Goal: Task Accomplishment & Management: Complete application form

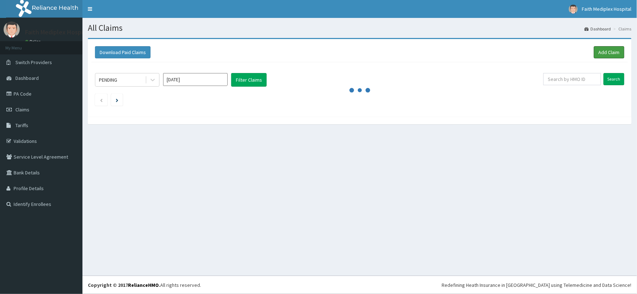
click at [605, 55] on link "Add Claim" at bounding box center [609, 52] width 30 height 12
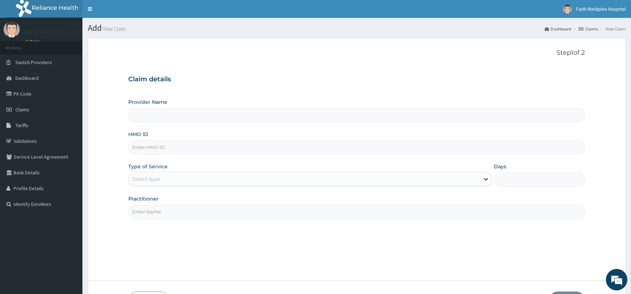
click at [168, 149] on input "HMO ID" at bounding box center [356, 148] width 457 height 14
type input "sut/"
type input "Faith Mediplex Hospital"
type input "SUT/10131/A"
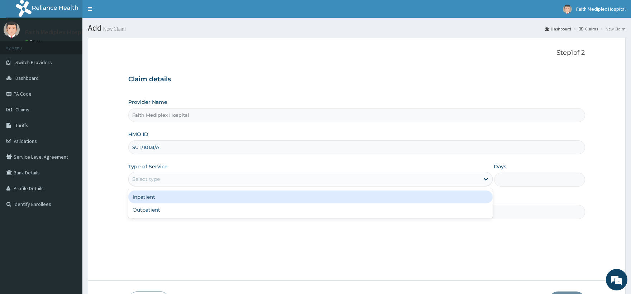
click at [172, 178] on div "Select type" at bounding box center [304, 178] width 351 height 11
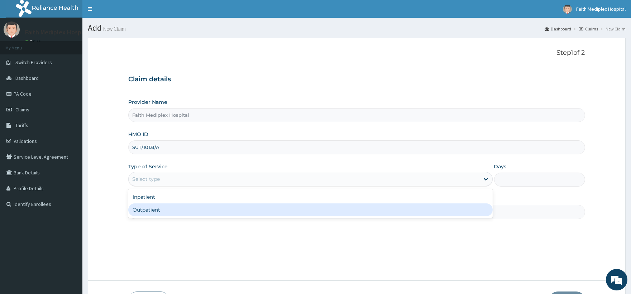
click at [148, 214] on div "Outpatient" at bounding box center [310, 210] width 364 height 13
type input "1"
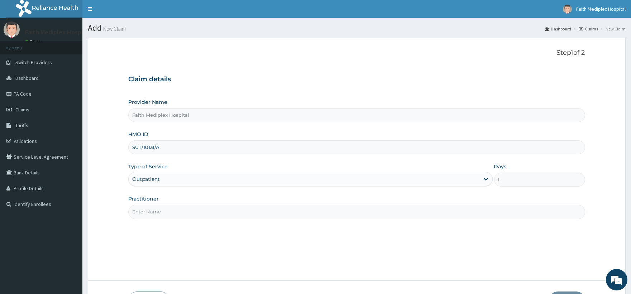
click at [210, 212] on input "Practitioner" at bounding box center [356, 212] width 457 height 14
type input "dr obinna"
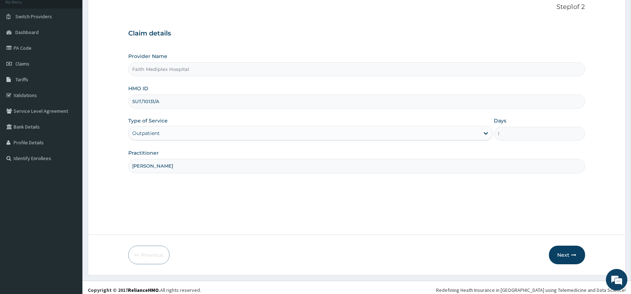
scroll to position [51, 0]
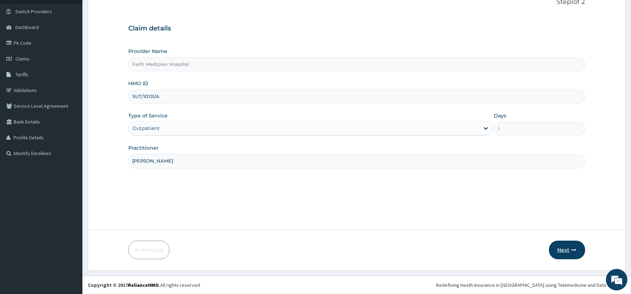
click at [568, 252] on button "Next" at bounding box center [567, 250] width 36 height 19
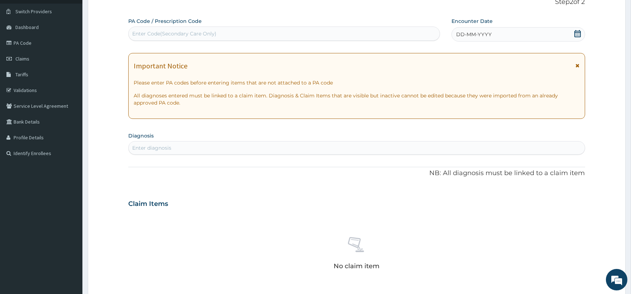
click at [225, 29] on div "Enter Code(Secondary Care Only)" at bounding box center [284, 33] width 311 height 11
type input "PA/E07214"
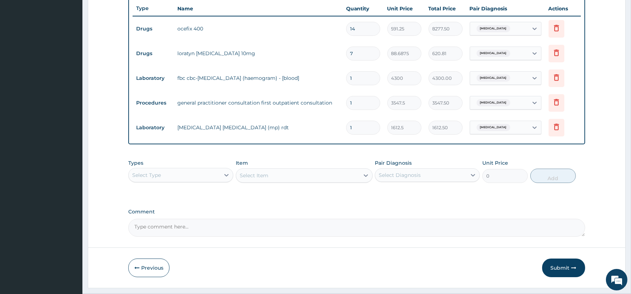
scroll to position [287, 0]
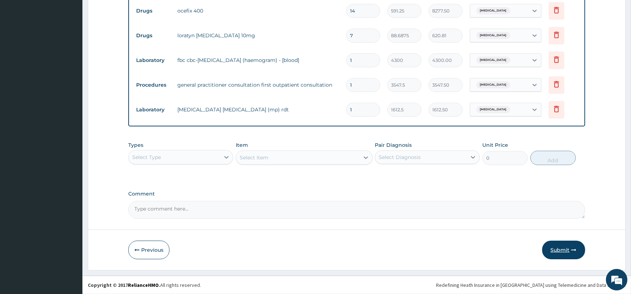
click at [564, 255] on button "Submit" at bounding box center [563, 250] width 43 height 19
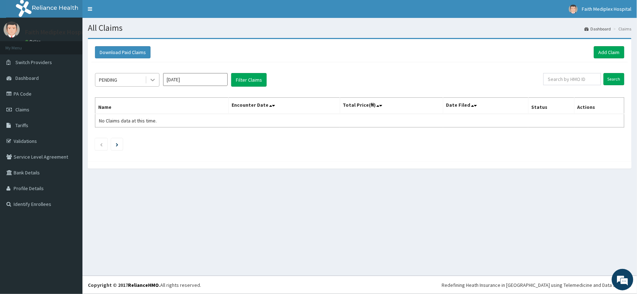
click at [148, 83] on div at bounding box center [152, 79] width 13 height 13
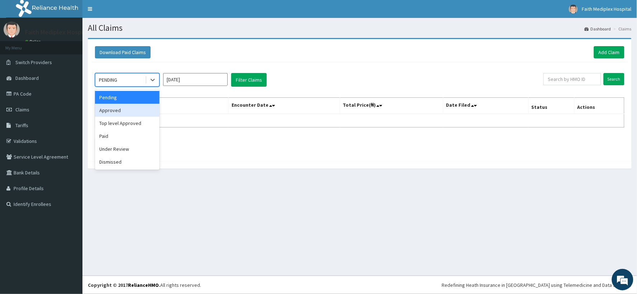
click at [132, 113] on div "Approved" at bounding box center [127, 110] width 65 height 13
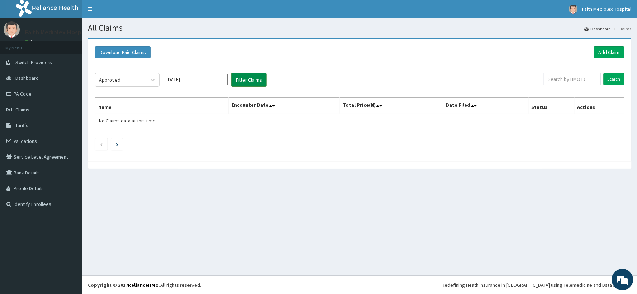
click at [243, 80] on button "Filter Claims" at bounding box center [248, 80] width 35 height 14
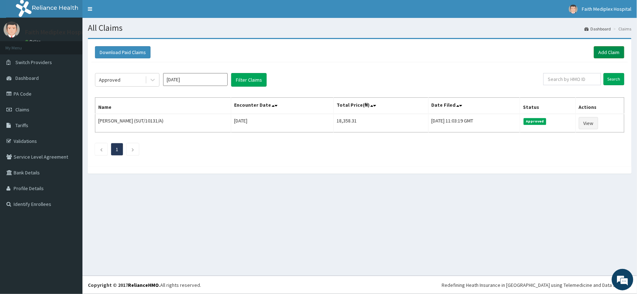
click at [608, 53] on link "Add Claim" at bounding box center [609, 52] width 30 height 12
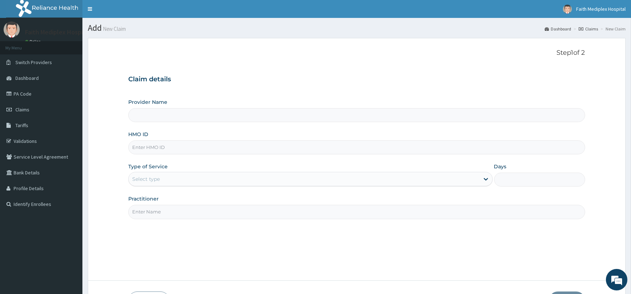
type input "Faith Mediplex Hospital"
click at [169, 146] on input "HMO ID" at bounding box center [356, 148] width 457 height 14
type input "CSL/10046/b"
click at [174, 176] on div "Select type" at bounding box center [304, 178] width 351 height 11
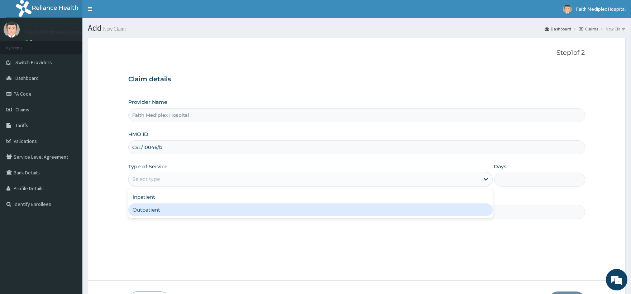
click at [155, 206] on div "Outpatient" at bounding box center [310, 210] width 364 height 13
type input "1"
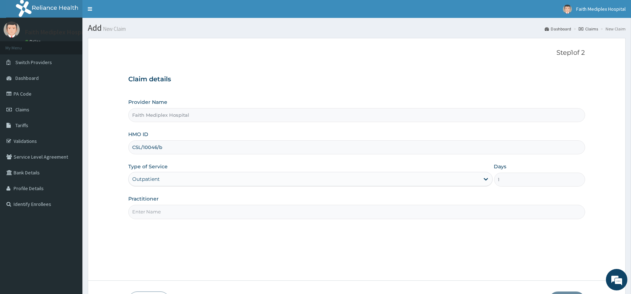
click at [171, 206] on input "Practitioner" at bounding box center [356, 212] width 457 height 14
type input "dr obinna"
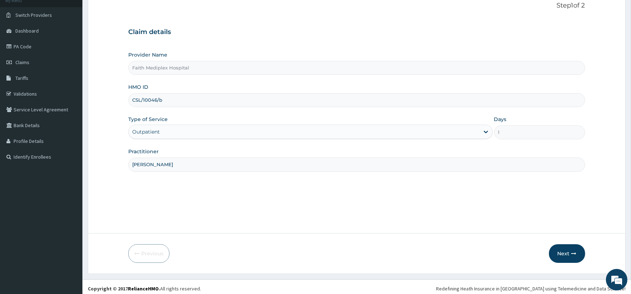
scroll to position [51, 0]
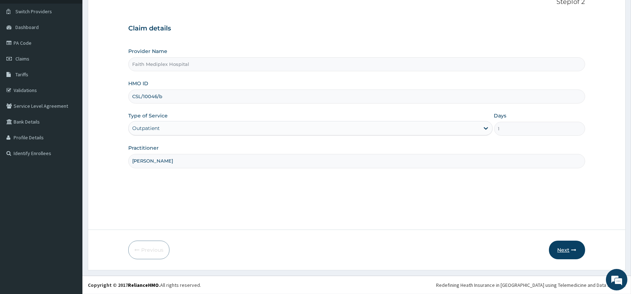
click at [556, 247] on button "Next" at bounding box center [567, 250] width 36 height 19
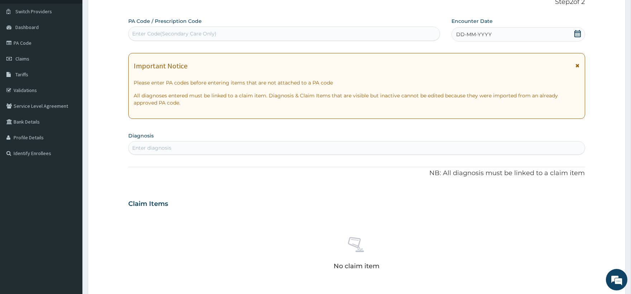
click at [204, 37] on div "Enter Code(Secondary Care Only)" at bounding box center [174, 33] width 84 height 7
type input "PA/DEF0BC"
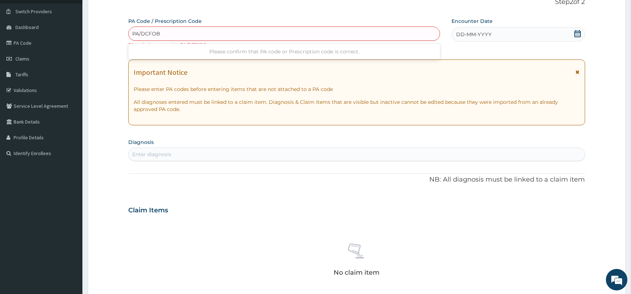
type input "PA/DCFOBC"
type input "PA/DCF0BC"
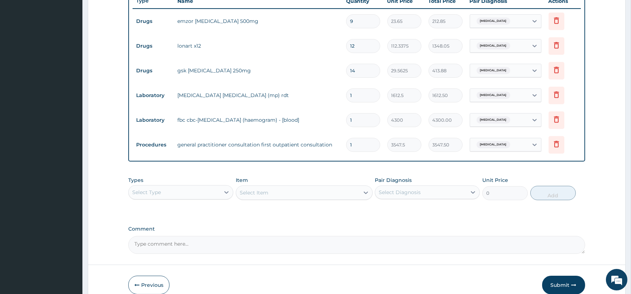
scroll to position [313, 0]
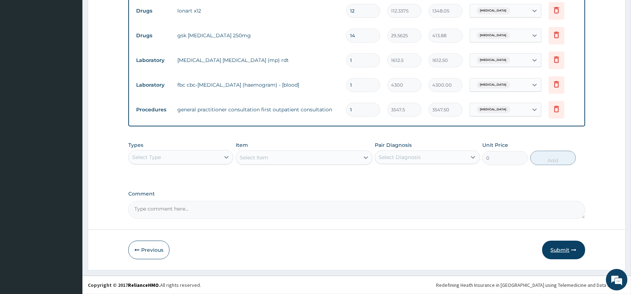
click at [563, 252] on button "Submit" at bounding box center [563, 250] width 43 height 19
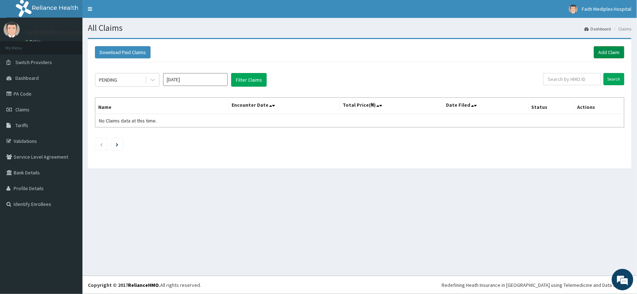
click at [613, 47] on link "Add Claim" at bounding box center [609, 52] width 30 height 12
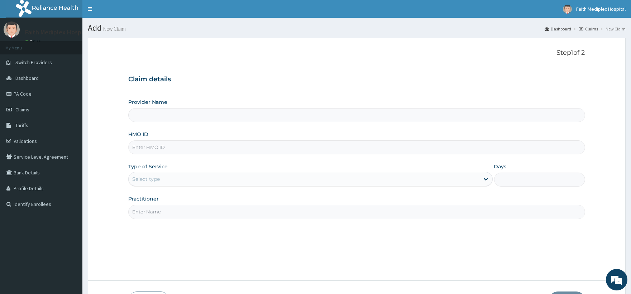
click at [167, 152] on input "HMO ID" at bounding box center [356, 148] width 457 height 14
type input "Faith Mediplex Hospital"
type input "gsv/11765/a"
click at [173, 177] on div "Select type" at bounding box center [304, 178] width 351 height 11
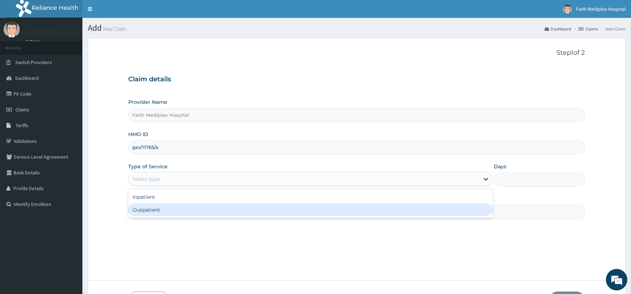
click at [156, 212] on div "Outpatient" at bounding box center [310, 210] width 364 height 13
type input "1"
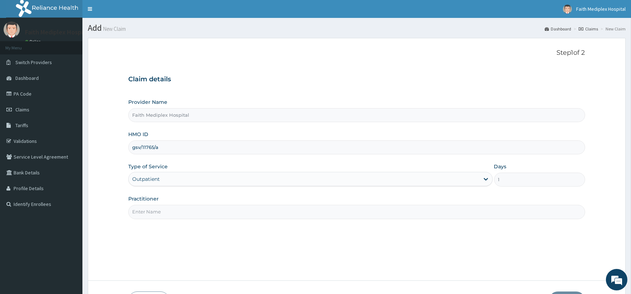
click at [206, 214] on input "Practitioner" at bounding box center [356, 212] width 457 height 14
type input "dr obinna"
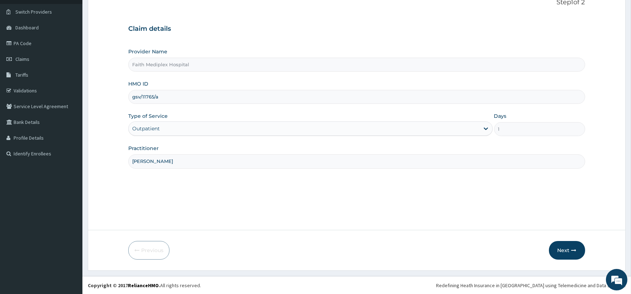
scroll to position [51, 0]
click at [562, 247] on button "Next" at bounding box center [567, 250] width 36 height 19
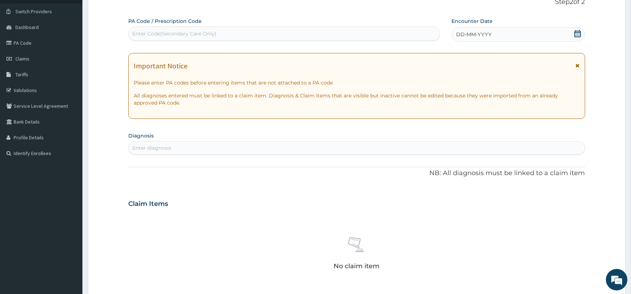
click at [190, 29] on div "Enter Code(Secondary Care Only)" at bounding box center [284, 33] width 311 height 11
type input "PA/D3A04E"
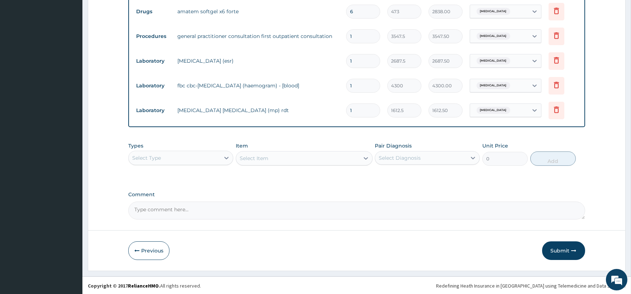
scroll to position [337, 0]
click at [565, 252] on button "Submit" at bounding box center [563, 250] width 43 height 19
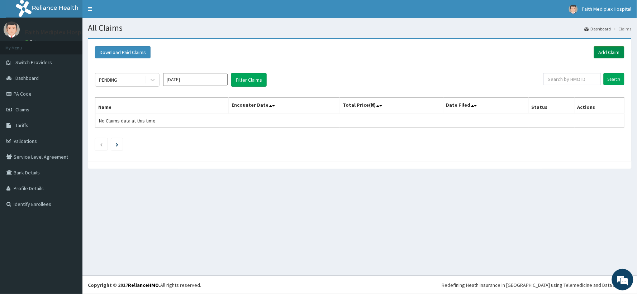
click at [604, 49] on link "Add Claim" at bounding box center [609, 52] width 30 height 12
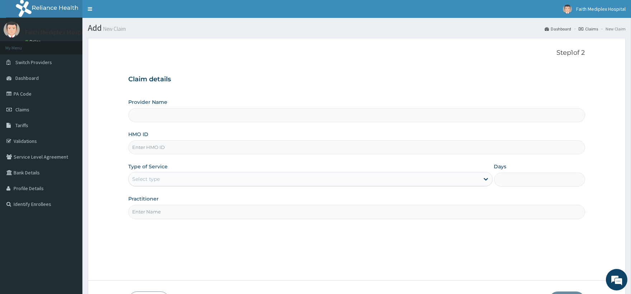
click at [234, 152] on input "HMO ID" at bounding box center [356, 148] width 457 height 14
type input "Faith Mediplex Hospital"
type input "sut/10062/b"
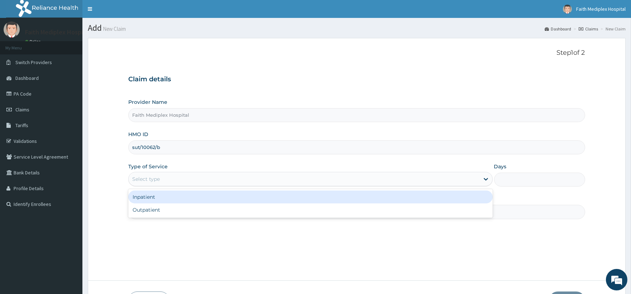
click at [184, 178] on div "Select type" at bounding box center [304, 178] width 351 height 11
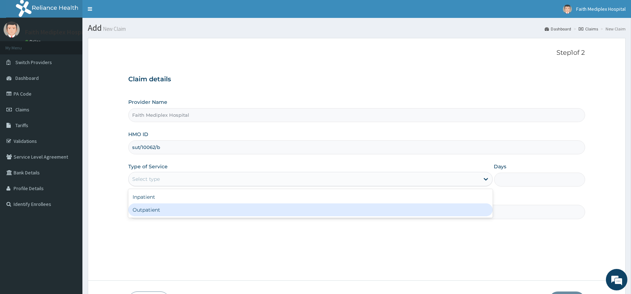
click at [176, 207] on div "Outpatient" at bounding box center [310, 210] width 364 height 13
type input "1"
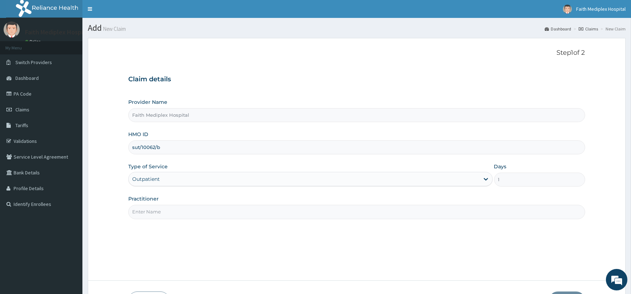
click at [176, 210] on input "Practitioner" at bounding box center [356, 212] width 457 height 14
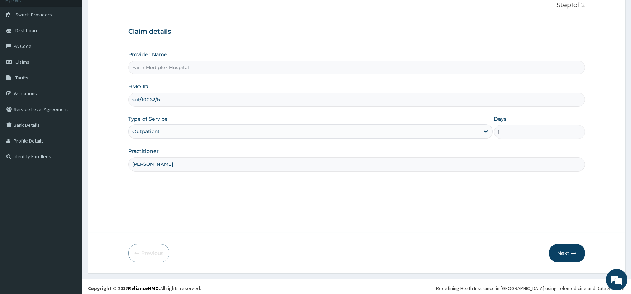
scroll to position [51, 0]
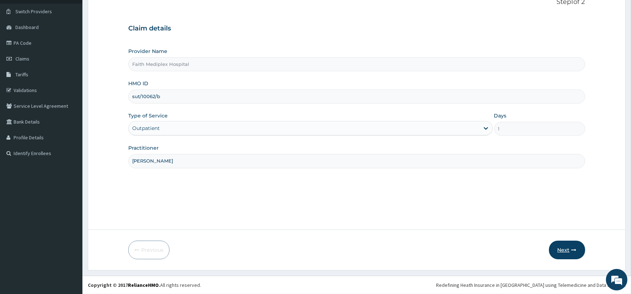
type input "dr nwabueze"
click at [568, 255] on button "Next" at bounding box center [567, 250] width 36 height 19
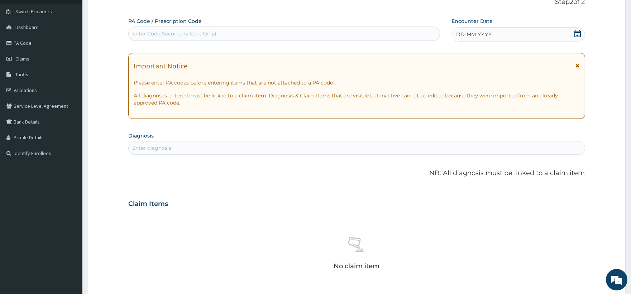
click at [210, 32] on div "Enter Code(Secondary Care Only)" at bounding box center [174, 33] width 84 height 7
type input "PA/D6548B"
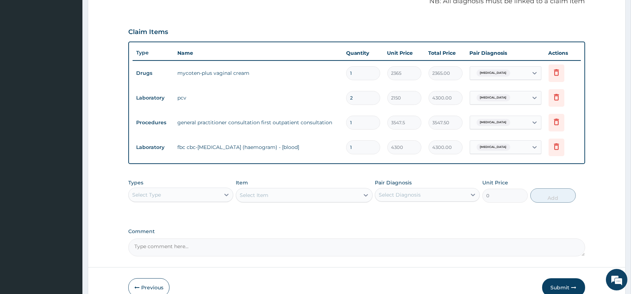
scroll to position [263, 0]
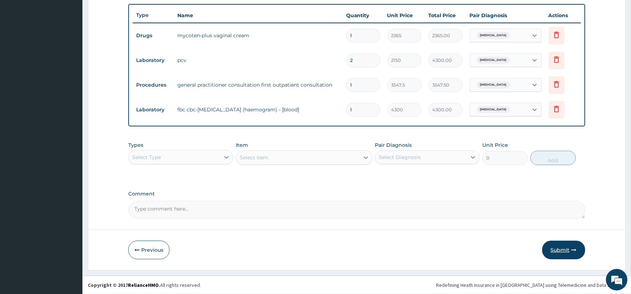
click at [569, 249] on button "Submit" at bounding box center [563, 250] width 43 height 19
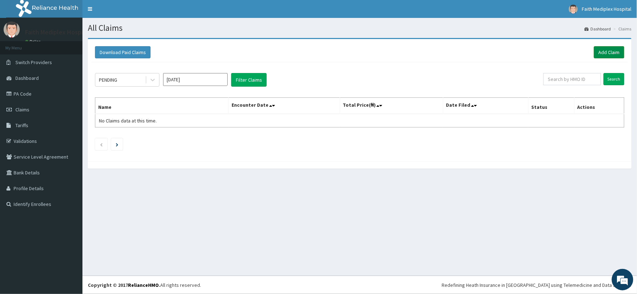
click at [599, 53] on link "Add Claim" at bounding box center [609, 52] width 30 height 12
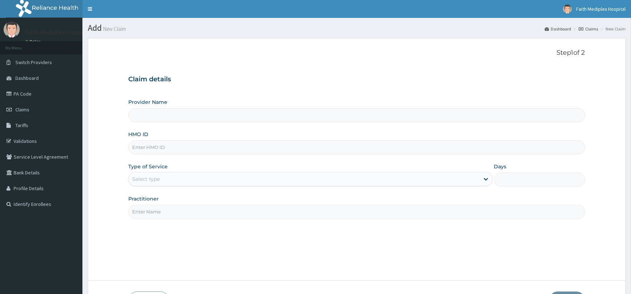
click at [212, 148] on input "HMO ID" at bounding box center [356, 148] width 457 height 14
type input "Faith Mediplex Hospital"
type input "znf/10018/c"
click at [184, 173] on div "Select type" at bounding box center [310, 179] width 364 height 14
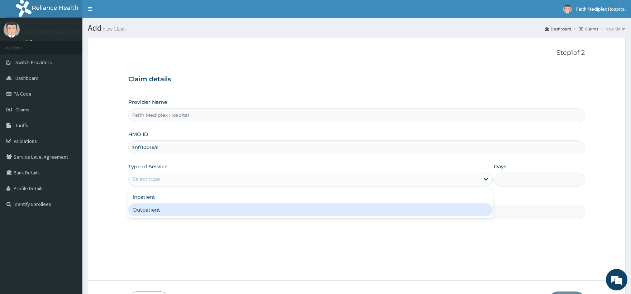
click at [179, 204] on div "Outpatient" at bounding box center [310, 210] width 364 height 13
type input "1"
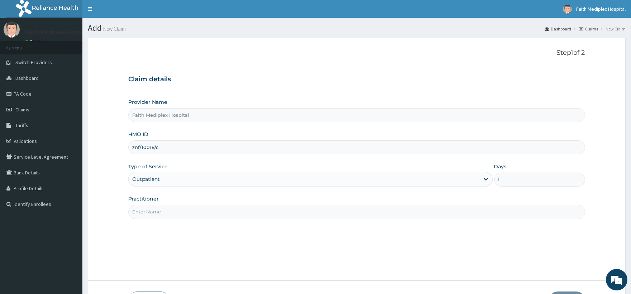
click at [185, 206] on input "Practitioner" at bounding box center [356, 212] width 457 height 14
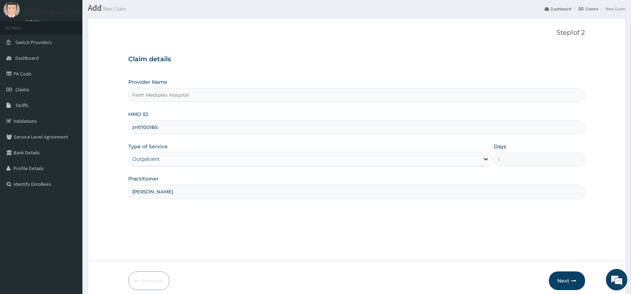
scroll to position [51, 0]
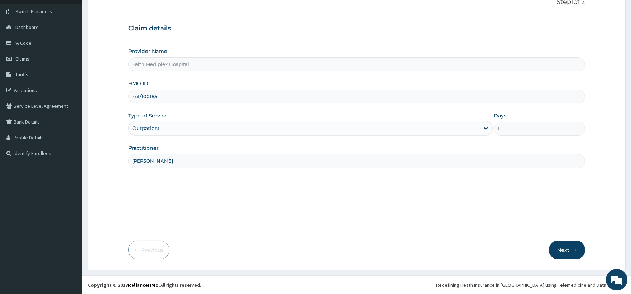
type input "dr nwabueze"
click at [561, 251] on button "Next" at bounding box center [567, 250] width 36 height 19
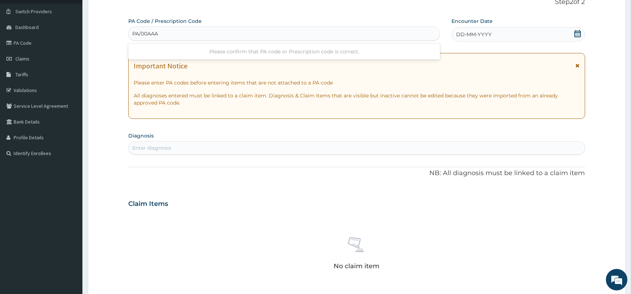
type input "PA/00AAA9"
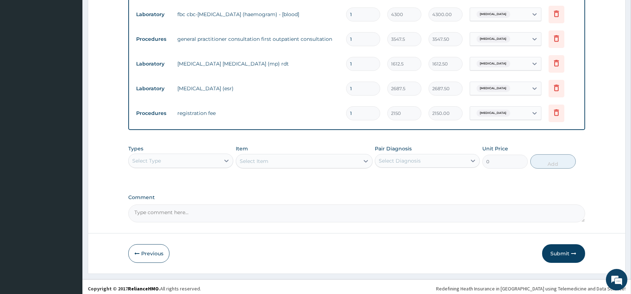
scroll to position [437, 0]
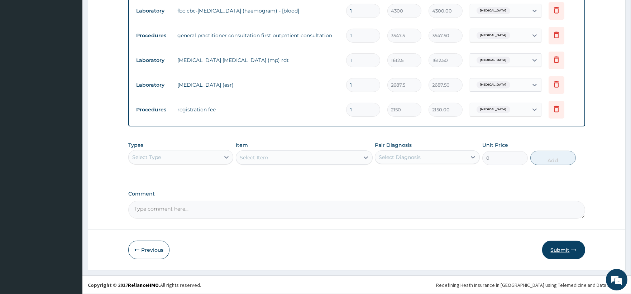
click at [553, 252] on button "Submit" at bounding box center [563, 250] width 43 height 19
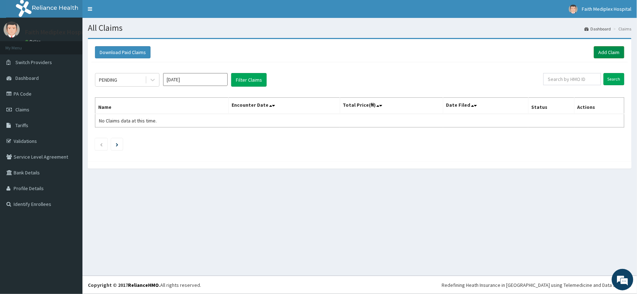
click at [616, 52] on link "Add Claim" at bounding box center [609, 52] width 30 height 12
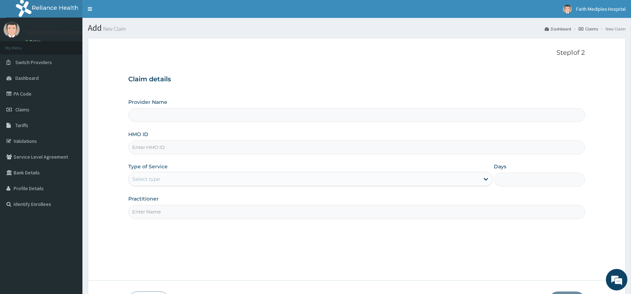
click at [193, 149] on input "HMO ID" at bounding box center [356, 148] width 457 height 14
type input "Faith Mediplex Hospital"
type input "znf/10027/a"
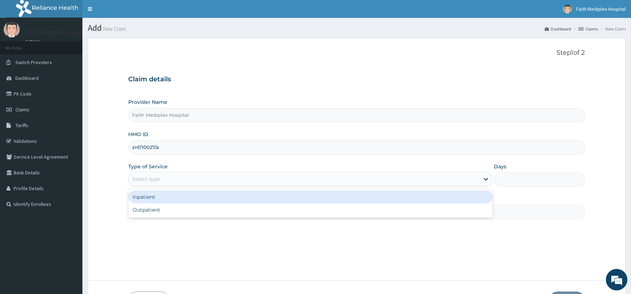
click at [174, 177] on div "Select type" at bounding box center [304, 178] width 351 height 11
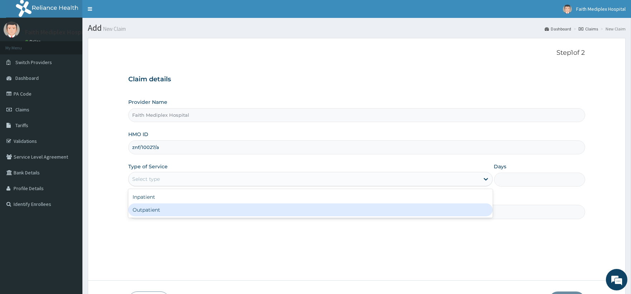
click at [159, 206] on div "Outpatient" at bounding box center [310, 210] width 364 height 13
type input "1"
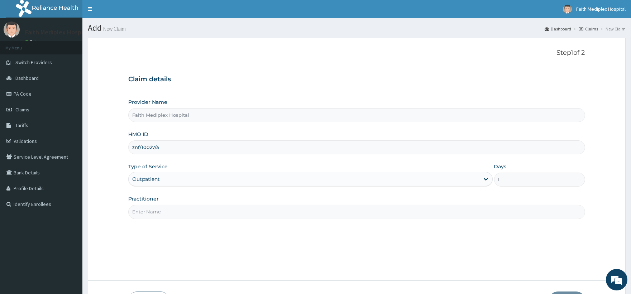
click at [160, 210] on input "Practitioner" at bounding box center [356, 212] width 457 height 14
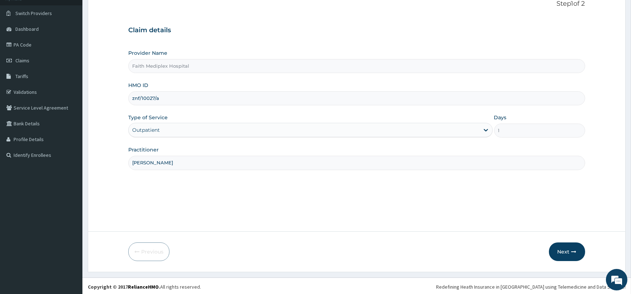
scroll to position [51, 0]
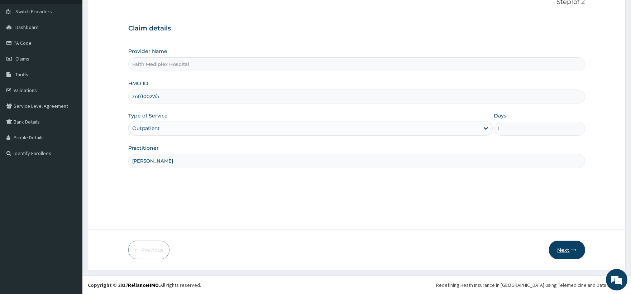
type input "dr micheal"
click at [566, 252] on button "Next" at bounding box center [567, 250] width 36 height 19
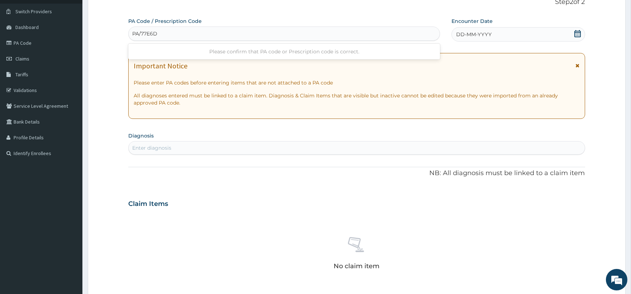
type input "PA/77E6DA"
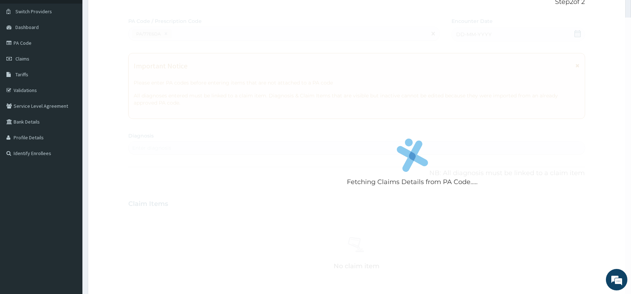
click at [230, 35] on div "Fetching Claims Details from PA Code..... PA Code / Prescription Code option Cr…" at bounding box center [356, 203] width 457 height 371
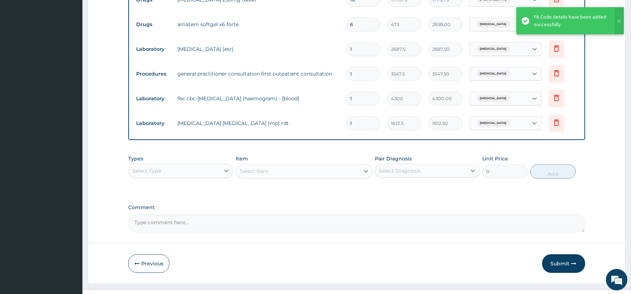
scroll to position [387, 0]
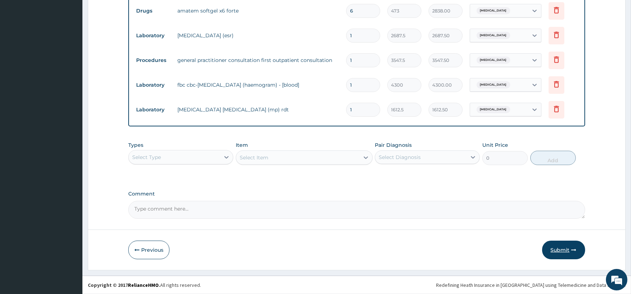
click at [558, 252] on button "Submit" at bounding box center [563, 250] width 43 height 19
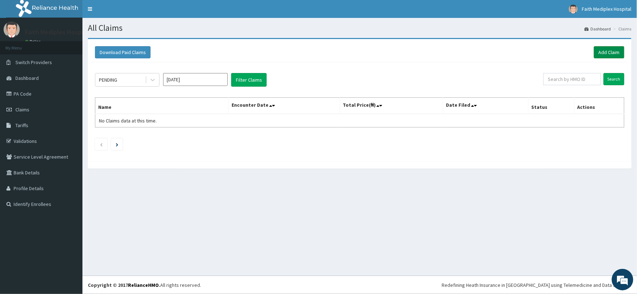
click at [600, 52] on link "Add Claim" at bounding box center [609, 52] width 30 height 12
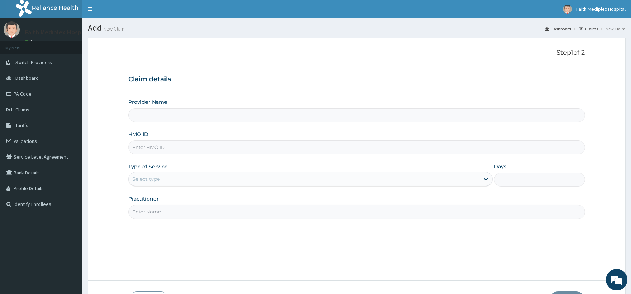
click at [166, 152] on input "HMO ID" at bounding box center [356, 148] width 457 height 14
type input "Faith Mediplex Hospital"
type input "sut/10312/d"
click at [157, 177] on div "Select type" at bounding box center [146, 179] width 28 height 7
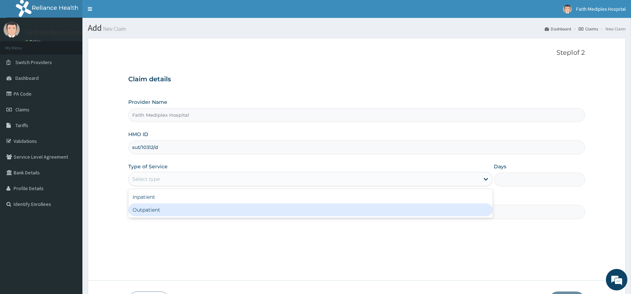
click at [163, 206] on div "Outpatient" at bounding box center [310, 210] width 364 height 13
type input "1"
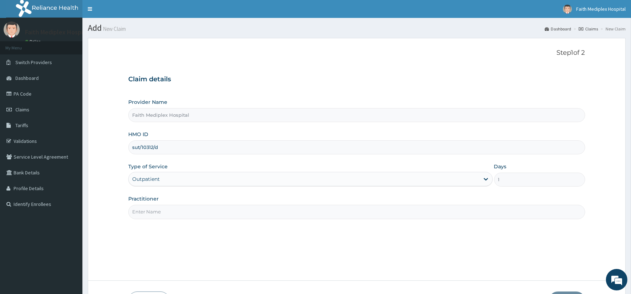
click at [168, 213] on input "Practitioner" at bounding box center [356, 212] width 457 height 14
type input "[PERSON_NAME]"
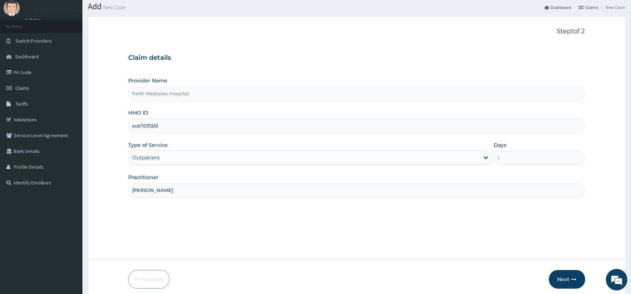
scroll to position [51, 0]
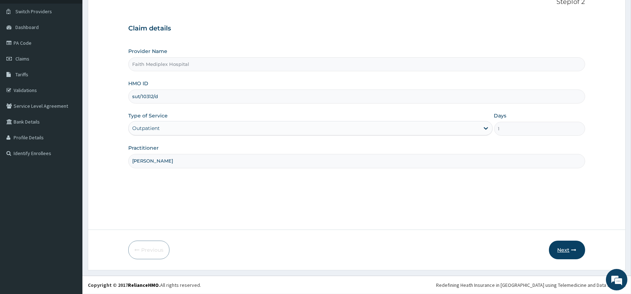
click at [561, 247] on button "Next" at bounding box center [567, 250] width 36 height 19
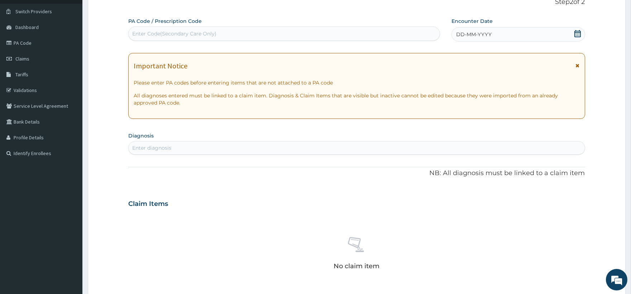
click at [222, 36] on div "Enter Code(Secondary Care Only)" at bounding box center [284, 33] width 311 height 11
type input "PA/8397CC"
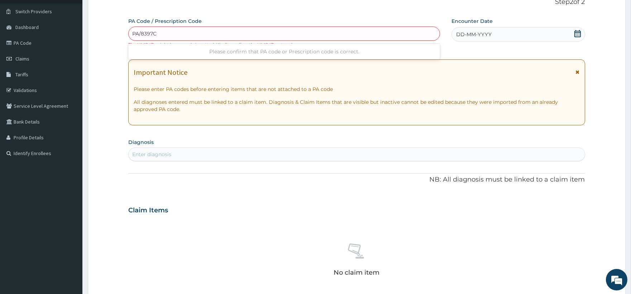
type input "PA/8397CC"
click at [27, 46] on link "PA Code" at bounding box center [41, 43] width 82 height 16
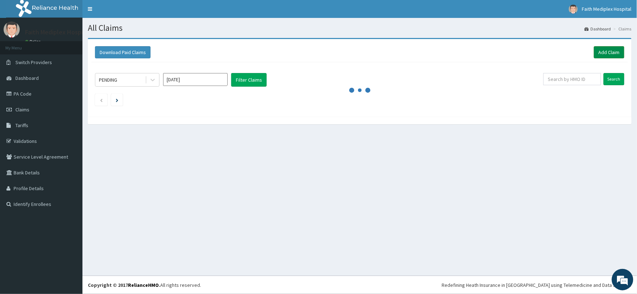
click at [612, 54] on link "Add Claim" at bounding box center [609, 52] width 30 height 12
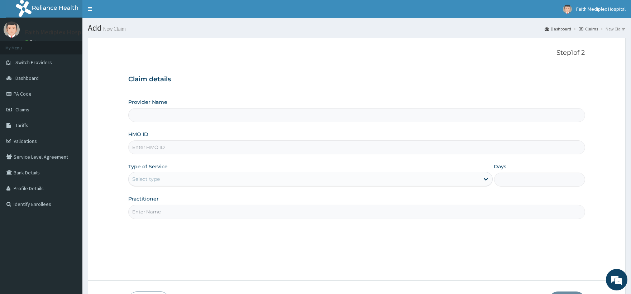
click at [308, 150] on input "HMO ID" at bounding box center [356, 148] width 457 height 14
type input "Faith Mediplex Hospital"
type input "sut/10312/d"
click at [219, 183] on div "Select type" at bounding box center [304, 178] width 351 height 11
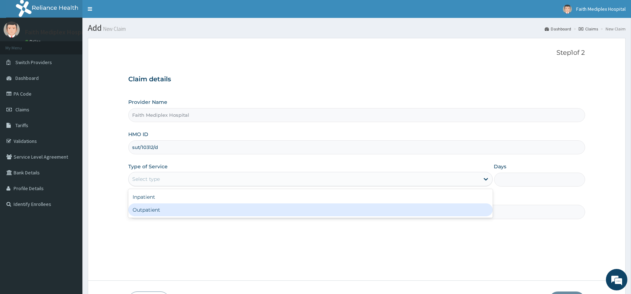
click at [198, 213] on div "Outpatient" at bounding box center [310, 210] width 364 height 13
type input "1"
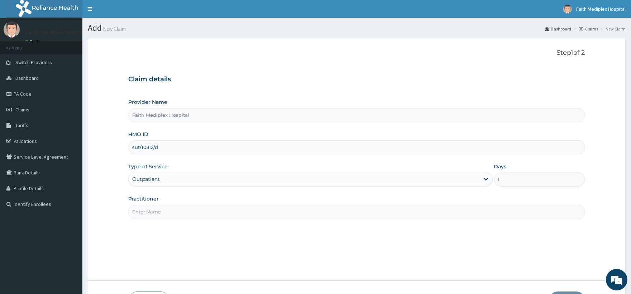
click at [198, 211] on input "Practitioner" at bounding box center [356, 212] width 457 height 14
type input "dr obinna"
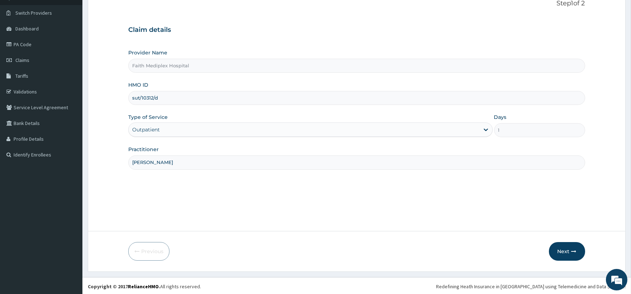
scroll to position [51, 0]
click at [569, 253] on button "Next" at bounding box center [567, 250] width 36 height 19
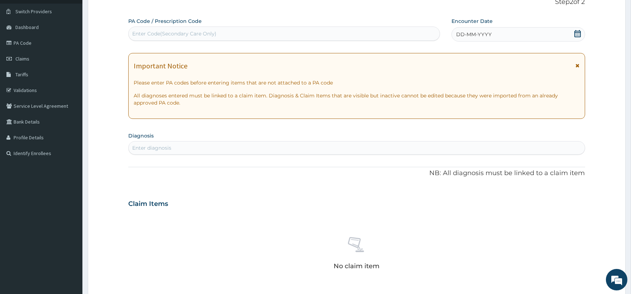
click at [182, 31] on div "Enter Code(Secondary Care Only)" at bounding box center [174, 33] width 84 height 7
type input "PA/8397CC"
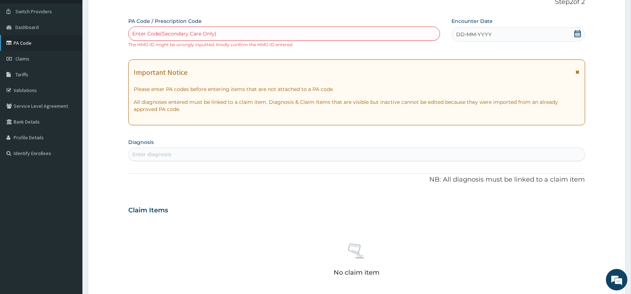
click at [30, 48] on link "PA Code" at bounding box center [41, 43] width 82 height 16
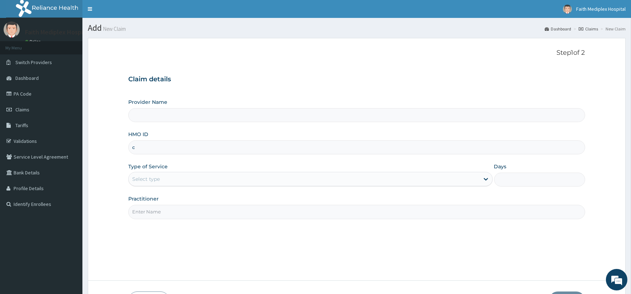
type input "Faith Mediplex Hospital"
type input "CWP/10312/d"
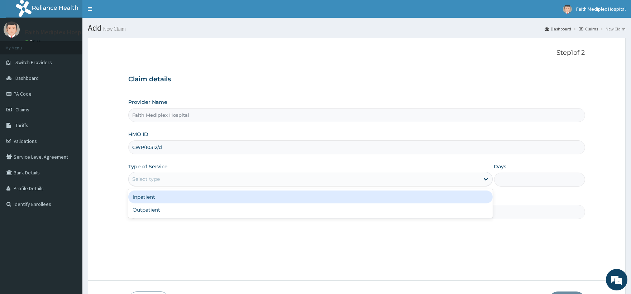
click at [166, 176] on div "Select type" at bounding box center [304, 178] width 351 height 11
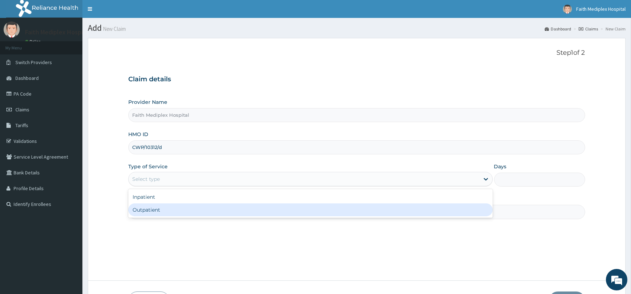
drag, startPoint x: 149, startPoint y: 206, endPoint x: 195, endPoint y: 207, distance: 45.9
click at [158, 206] on div "Outpatient" at bounding box center [310, 210] width 364 height 13
type input "1"
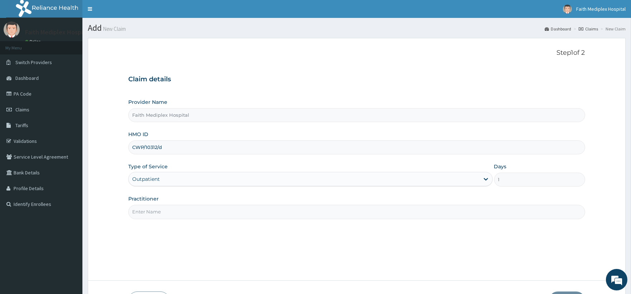
drag, startPoint x: 195, startPoint y: 206, endPoint x: 198, endPoint y: 216, distance: 10.2
click at [195, 207] on input "Practitioner" at bounding box center [356, 212] width 457 height 14
type input "[PERSON_NAME]"
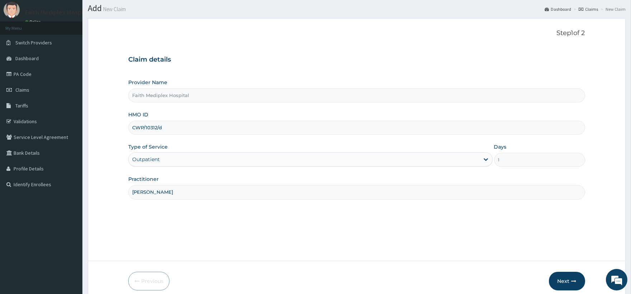
scroll to position [51, 0]
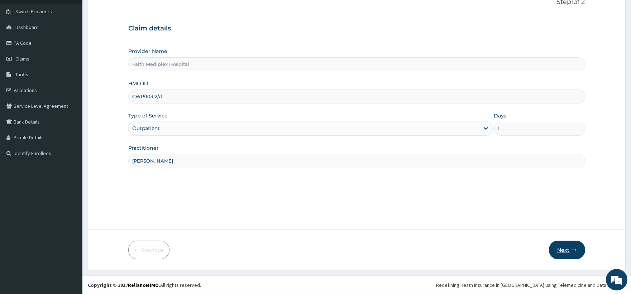
click at [568, 249] on button "Next" at bounding box center [567, 250] width 36 height 19
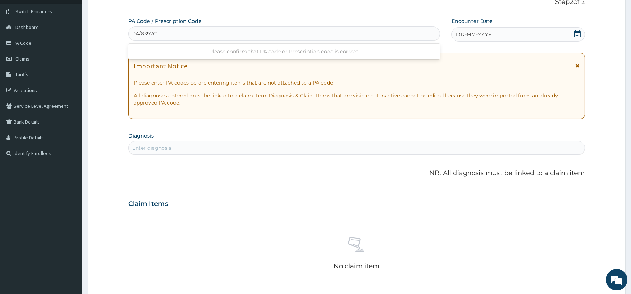
type input "PA/8397CC"
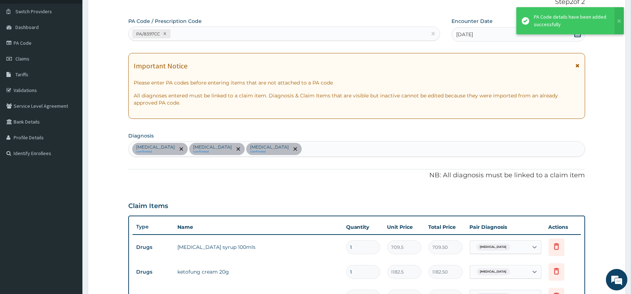
scroll to position [300, 0]
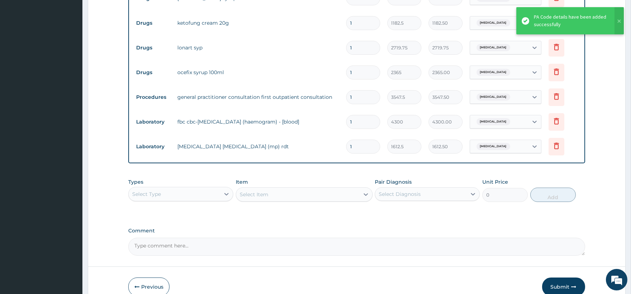
click at [341, 37] on div "PA Code / Prescription Code PA/8397CC Encounter Date 13-08-2025 Important Notic…" at bounding box center [356, 12] width 457 height 488
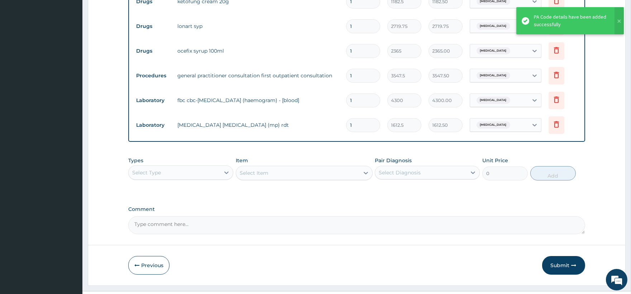
scroll to position [337, 0]
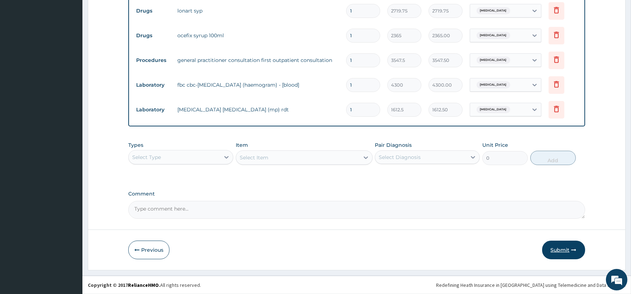
click at [555, 255] on button "Submit" at bounding box center [563, 250] width 43 height 19
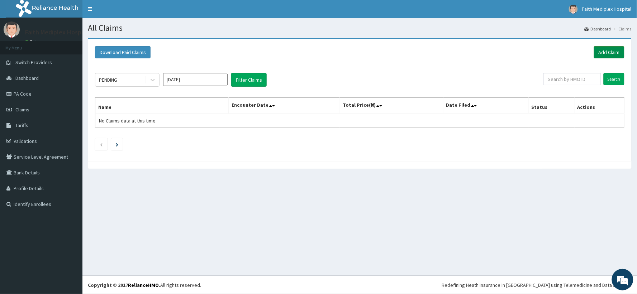
click at [602, 50] on link "Add Claim" at bounding box center [609, 52] width 30 height 12
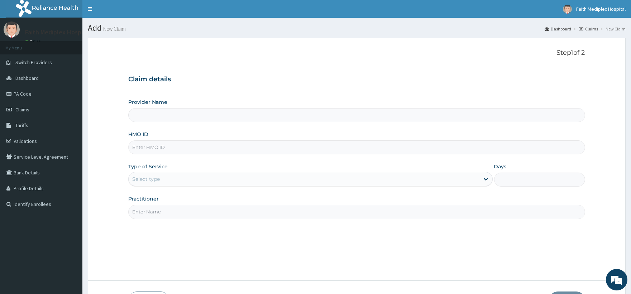
click at [239, 146] on input "HMO ID" at bounding box center [356, 148] width 457 height 14
type input "s"
type input "Faith Mediplex Hospital"
type input "sut/10137/b"
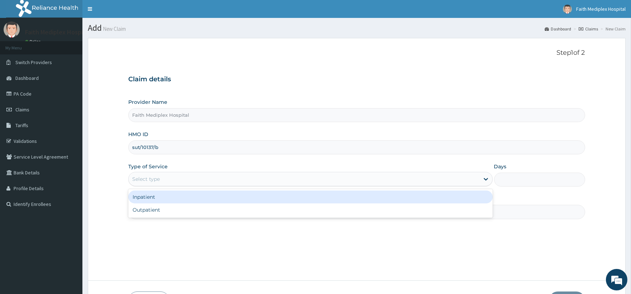
click at [205, 174] on div "Select type" at bounding box center [304, 178] width 351 height 11
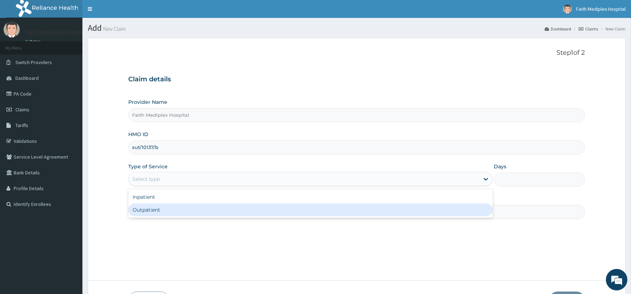
click at [171, 209] on div "Outpatient" at bounding box center [310, 210] width 364 height 13
type input "1"
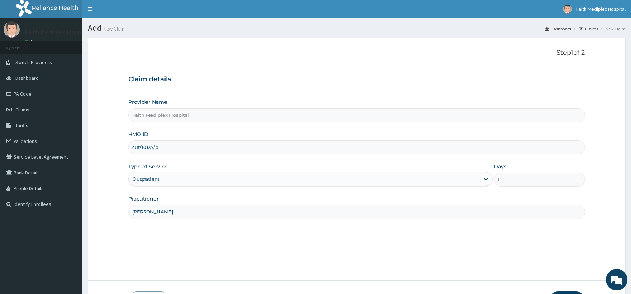
click at [188, 208] on input "dr nwabueze" at bounding box center [356, 212] width 457 height 14
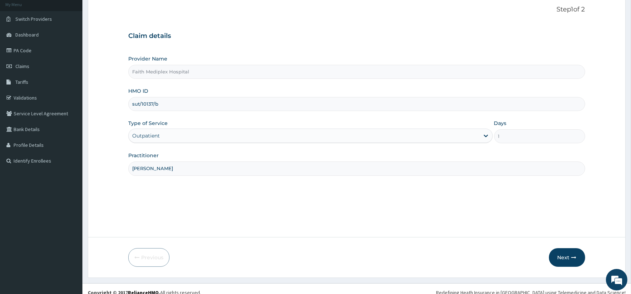
scroll to position [51, 0]
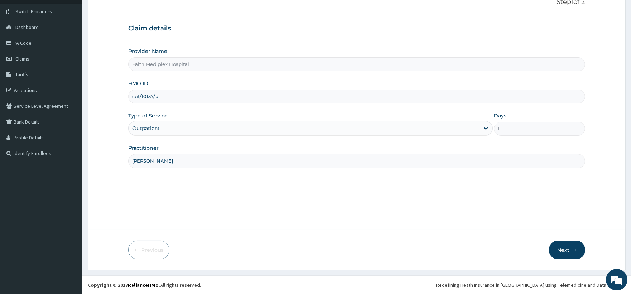
type input "dr nwabueze"
click at [561, 244] on button "Next" at bounding box center [567, 250] width 36 height 19
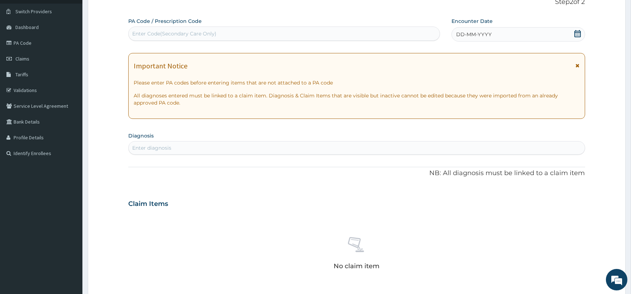
click at [243, 37] on div "Enter Code(Secondary Care Only)" at bounding box center [284, 33] width 311 height 11
type input "PA/C2B61F"
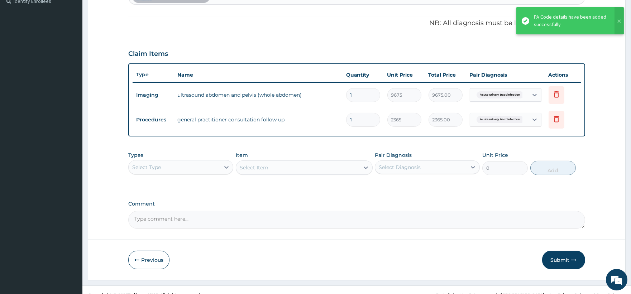
scroll to position [213, 0]
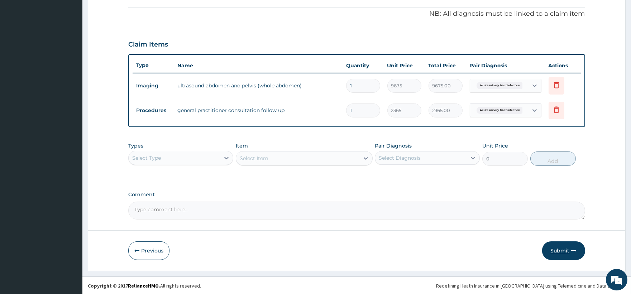
click at [561, 251] on button "Submit" at bounding box center [563, 251] width 43 height 19
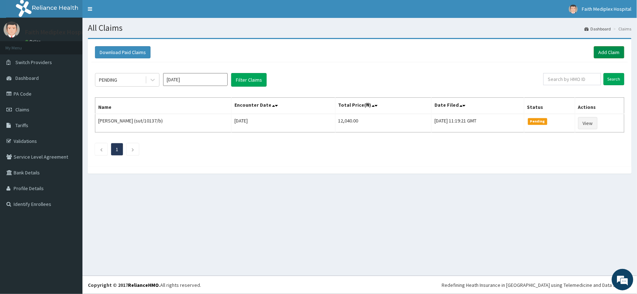
click at [617, 51] on link "Add Claim" at bounding box center [609, 52] width 30 height 12
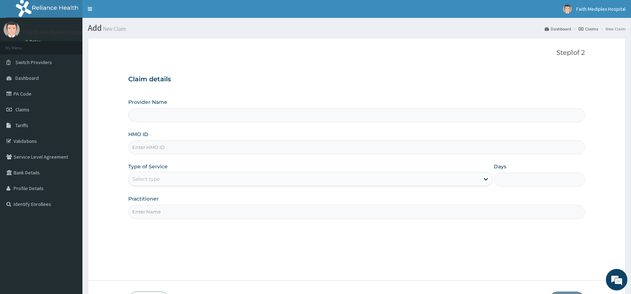
click at [228, 153] on input "HMO ID" at bounding box center [356, 148] width 457 height 14
type input "znf/10040/a"
type input "Faith Mediplex Hospital"
type input "ZNF/10040/A"
click at [237, 182] on div "Select type" at bounding box center [304, 178] width 351 height 11
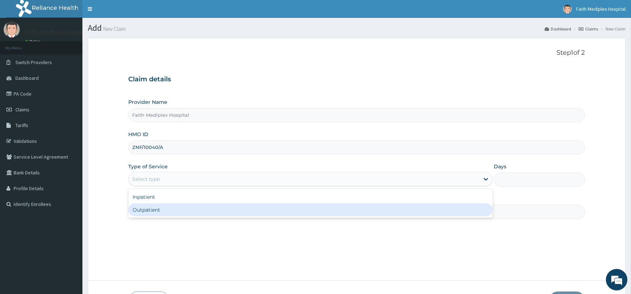
click at [212, 206] on div "Outpatient" at bounding box center [310, 210] width 364 height 13
type input "1"
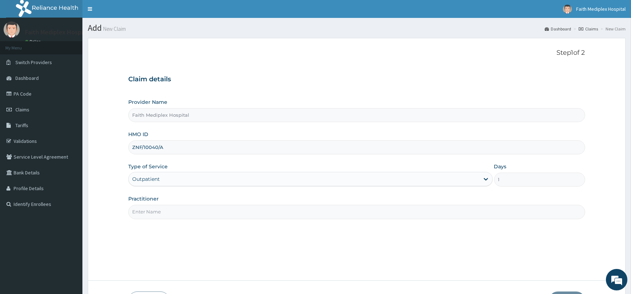
click at [236, 207] on input "Practitioner" at bounding box center [356, 212] width 457 height 14
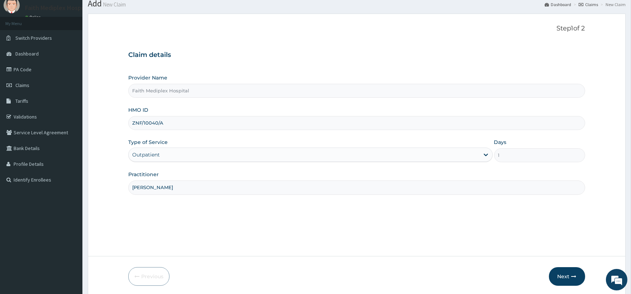
scroll to position [51, 0]
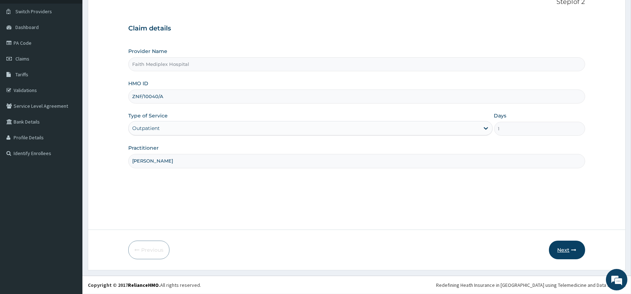
type input "dr micheal"
click at [576, 246] on button "Next" at bounding box center [567, 250] width 36 height 19
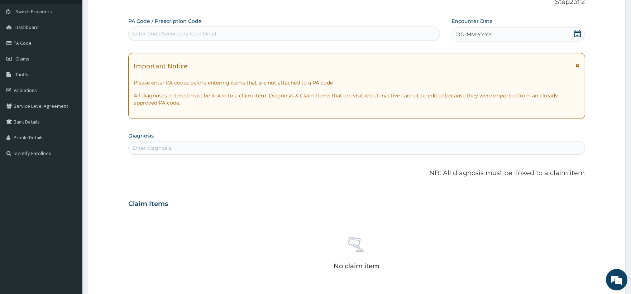
click at [334, 33] on div "Enter Code(Secondary Care Only)" at bounding box center [284, 33] width 311 height 11
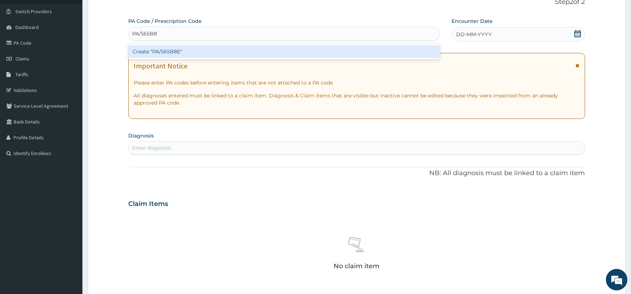
type input "PA/565B8E"
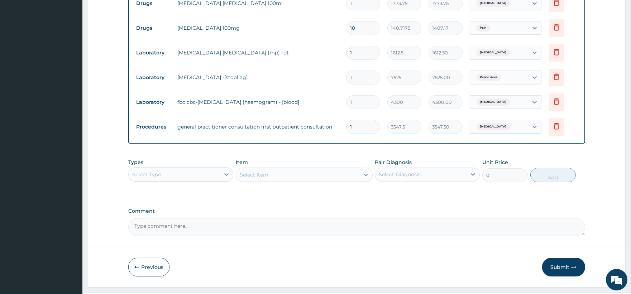
scroll to position [437, 0]
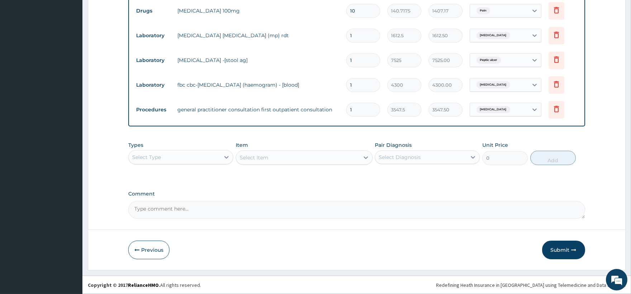
click at [556, 249] on button "Submit" at bounding box center [563, 250] width 43 height 19
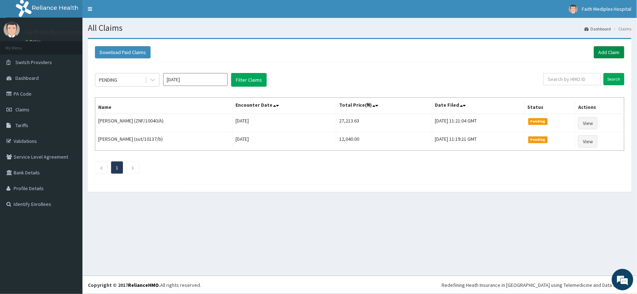
click at [608, 48] on link "Add Claim" at bounding box center [609, 52] width 30 height 12
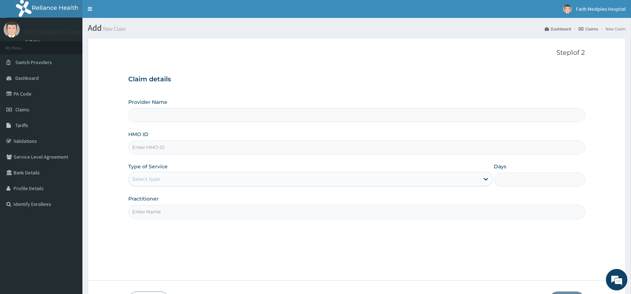
type input "Faith Mediplex Hospital"
click at [197, 151] on input "HMO ID" at bounding box center [356, 148] width 457 height 14
type input "CWP/10312/C"
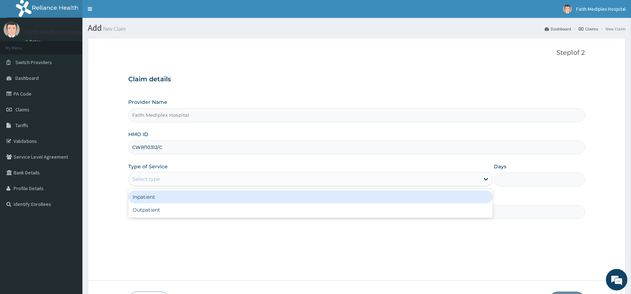
click at [170, 175] on div "Select type" at bounding box center [304, 178] width 351 height 11
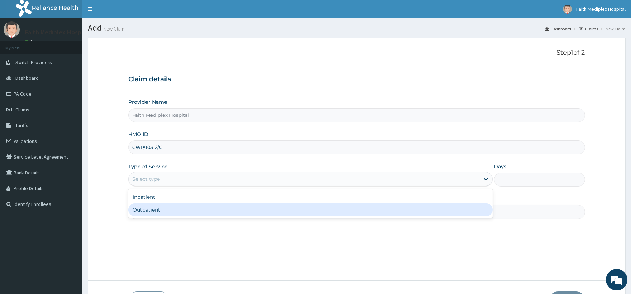
click at [174, 214] on div "Outpatient" at bounding box center [310, 210] width 364 height 13
type input "1"
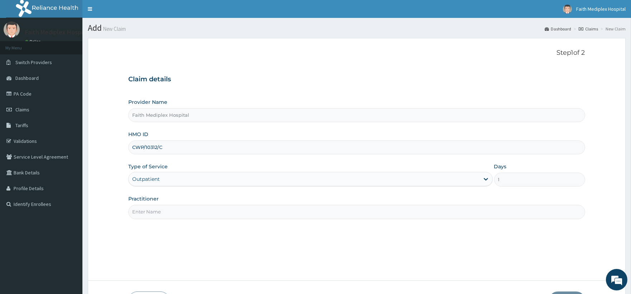
click at [182, 213] on input "Practitioner" at bounding box center [356, 212] width 457 height 14
type input "dr obinna"
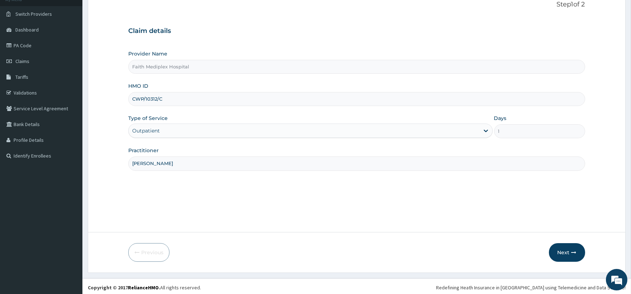
scroll to position [51, 0]
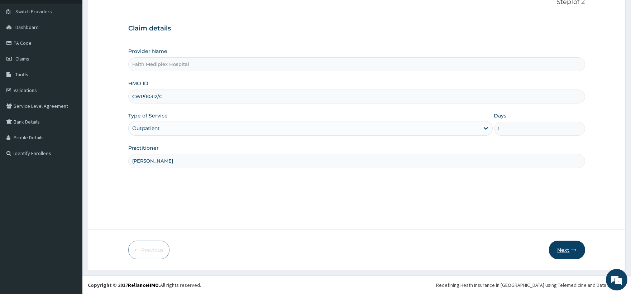
click at [564, 249] on button "Next" at bounding box center [567, 250] width 36 height 19
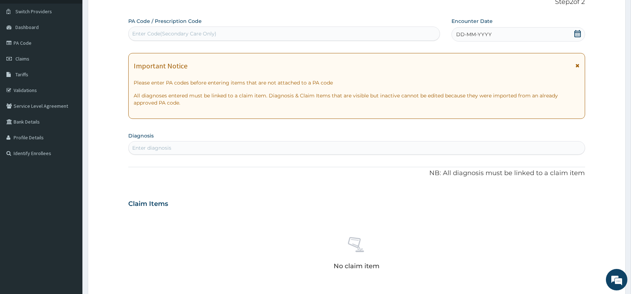
click at [314, 40] on div "Enter Code(Secondary Care Only)" at bounding box center [284, 34] width 312 height 14
click at [318, 36] on div "Enter Code(Secondary Care Only)" at bounding box center [284, 33] width 311 height 11
type input "PA/8693CD"
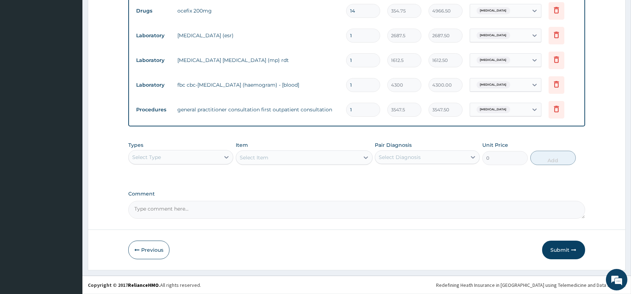
scroll to position [362, 0]
click at [572, 255] on button "Submit" at bounding box center [563, 250] width 43 height 19
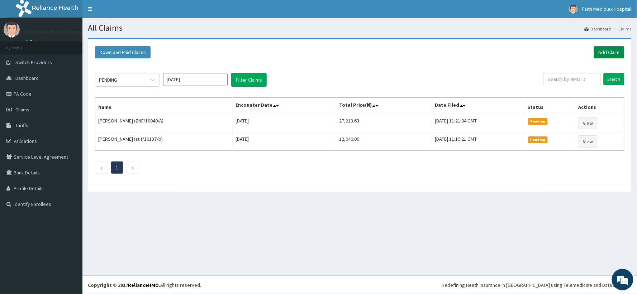
click at [610, 54] on link "Add Claim" at bounding box center [609, 52] width 30 height 12
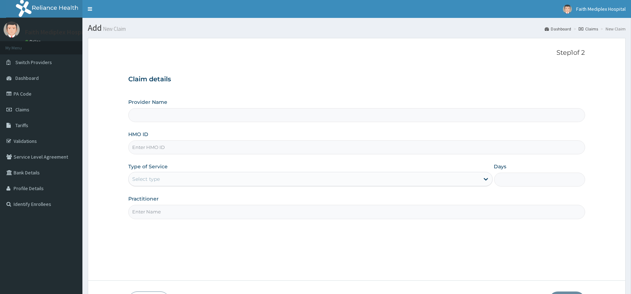
click at [204, 148] on input "HMO ID" at bounding box center [356, 148] width 457 height 14
type input "Faith Mediplex Hospital"
type input "znf/10023/a"
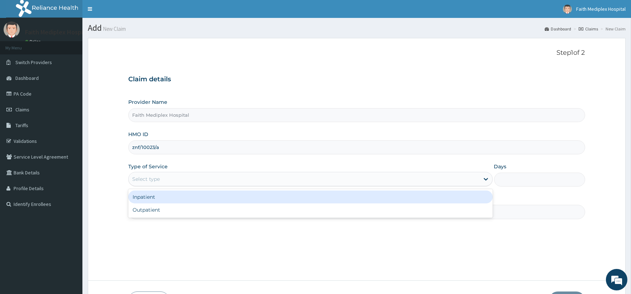
click at [158, 178] on div "Select type" at bounding box center [146, 179] width 28 height 7
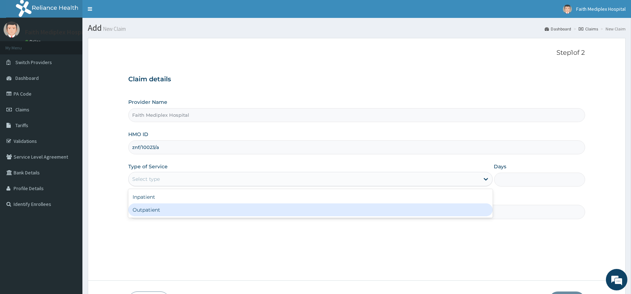
click at [157, 215] on div "Outpatient" at bounding box center [310, 210] width 364 height 13
type input "1"
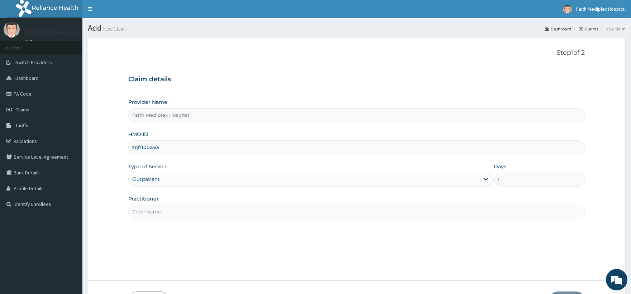
click at [163, 212] on input "Practitioner" at bounding box center [356, 212] width 457 height 14
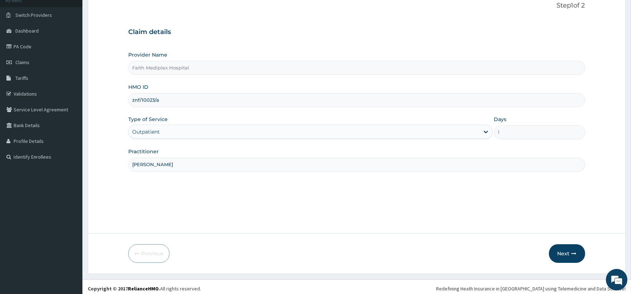
scroll to position [51, 0]
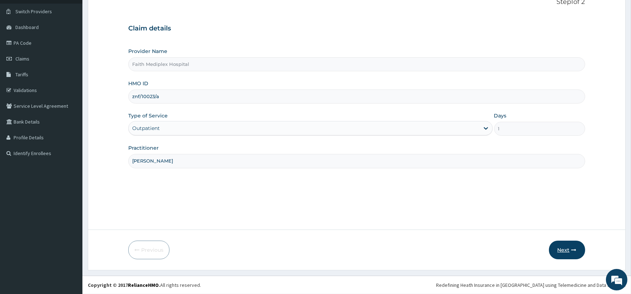
type input "[PERSON_NAME]"
click at [557, 244] on button "Next" at bounding box center [567, 250] width 36 height 19
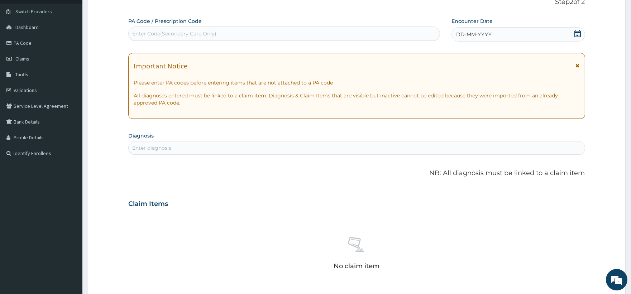
click at [232, 36] on div "Enter Code(Secondary Care Only)" at bounding box center [284, 33] width 311 height 11
type input "PA/4C1579"
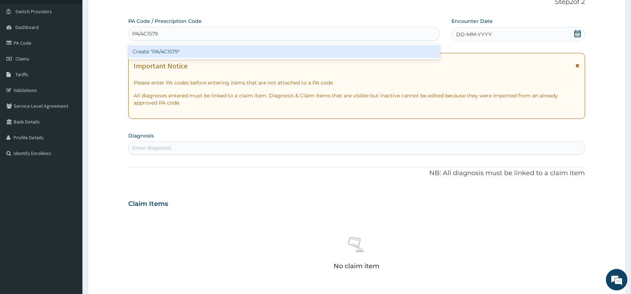
click at [243, 56] on div "Create "PA/4C1579"" at bounding box center [284, 51] width 312 height 13
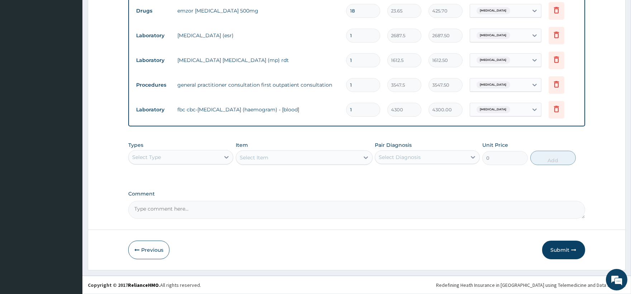
scroll to position [412, 0]
click at [550, 247] on button "Submit" at bounding box center [563, 250] width 43 height 19
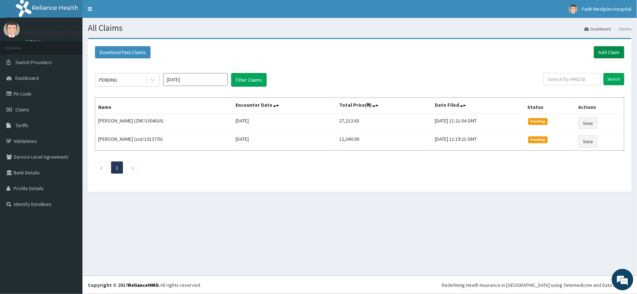
click at [615, 54] on link "Add Claim" at bounding box center [609, 52] width 30 height 12
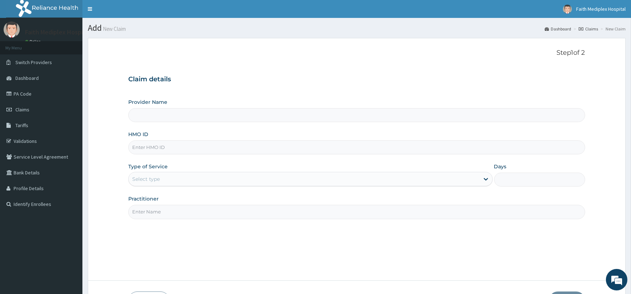
click at [183, 143] on input "HMO ID" at bounding box center [356, 148] width 457 height 14
type input "Faith Mediplex Hospital"
type input "NGL/10080/E"
click at [168, 173] on div "Select type" at bounding box center [310, 179] width 364 height 14
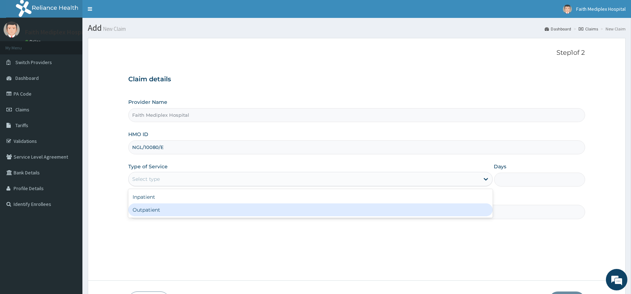
click at [165, 208] on div "Outpatient" at bounding box center [310, 210] width 364 height 13
type input "1"
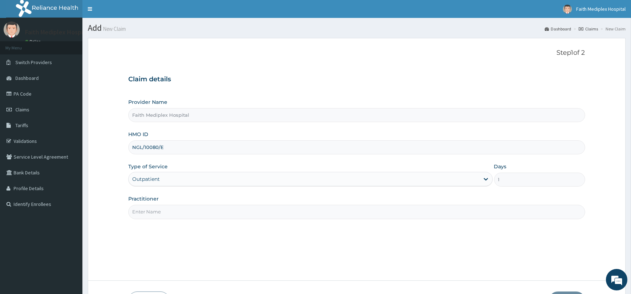
click at [168, 208] on input "Practitioner" at bounding box center [356, 212] width 457 height 14
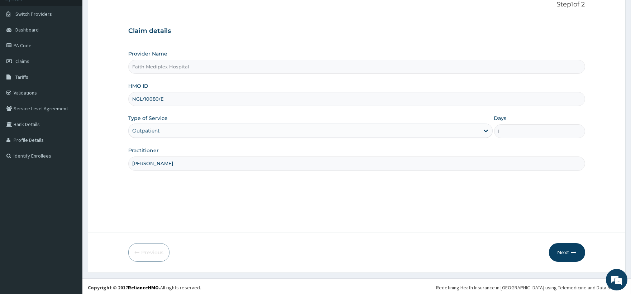
scroll to position [51, 0]
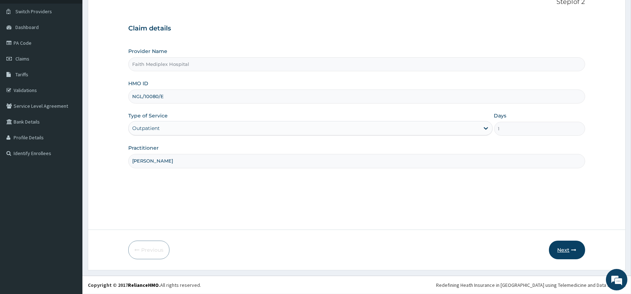
type input "dr micheal"
click at [576, 252] on icon "button" at bounding box center [574, 250] width 5 height 5
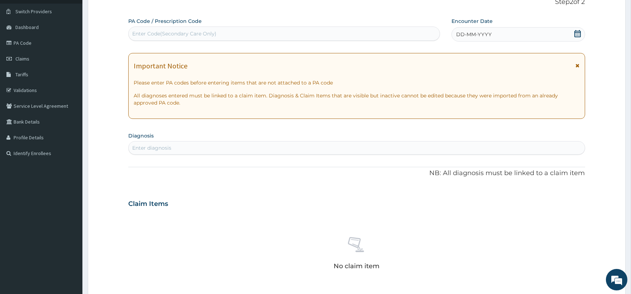
click at [208, 28] on div "Enter Code(Secondary Care Only)" at bounding box center [284, 33] width 311 height 11
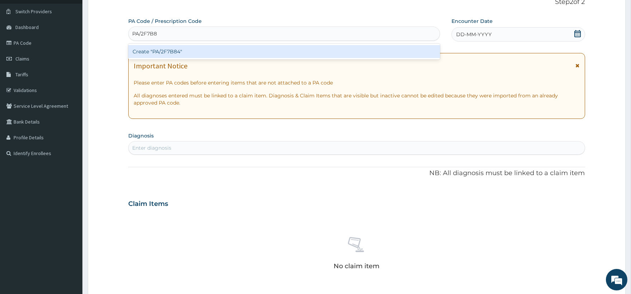
type input "PA/2F7B84"
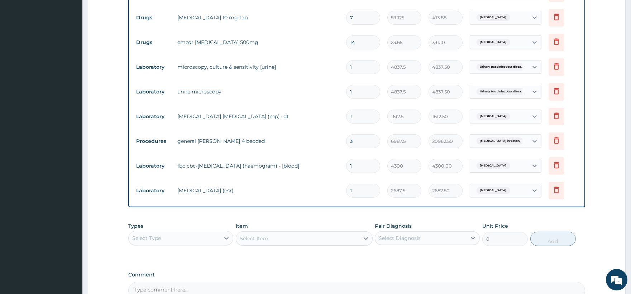
scroll to position [585, 0]
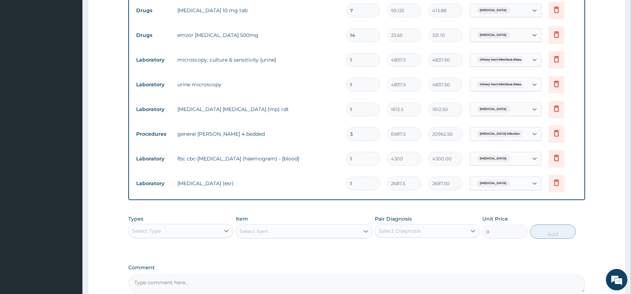
click at [358, 133] on input "3" at bounding box center [363, 134] width 34 height 14
type input "0.00"
type input "2"
type input "13975.00"
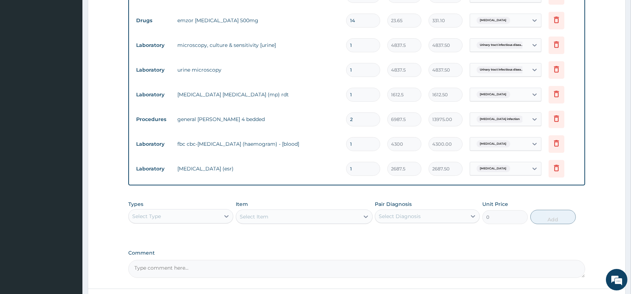
scroll to position [624, 0]
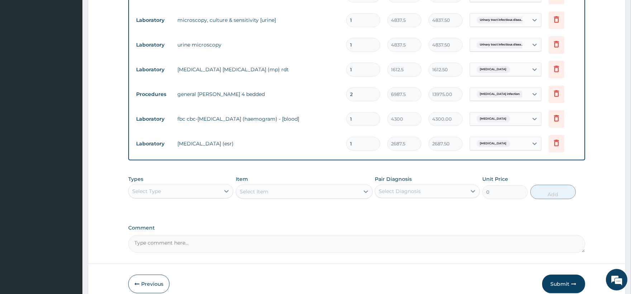
type input "2"
click at [219, 195] on div "Select Type" at bounding box center [174, 191] width 91 height 11
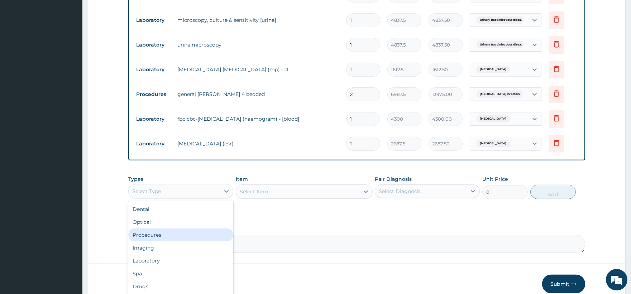
click at [170, 232] on div "Procedures" at bounding box center [180, 235] width 105 height 13
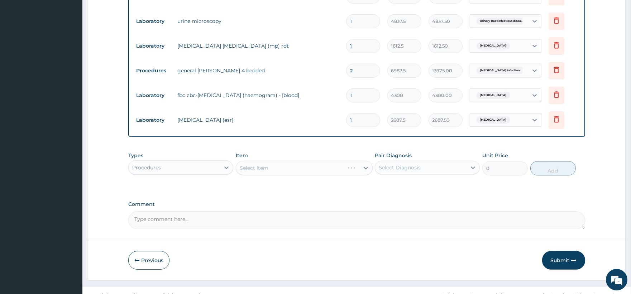
scroll to position [661, 0]
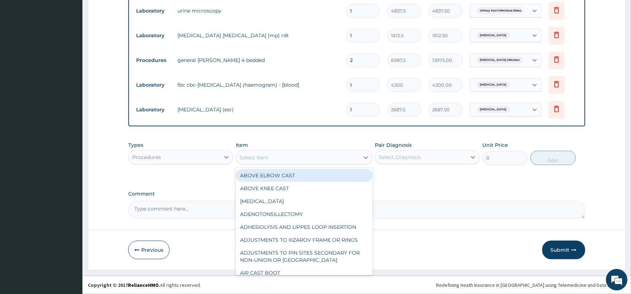
click at [331, 152] on div "Select Item" at bounding box center [297, 157] width 123 height 11
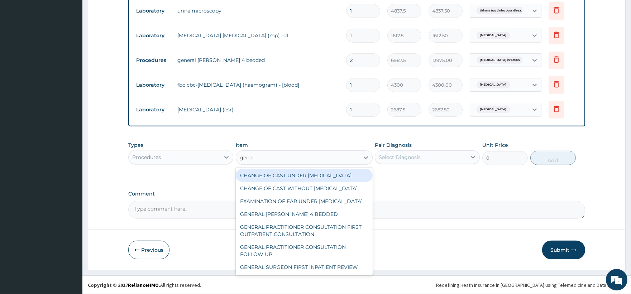
type input "genera"
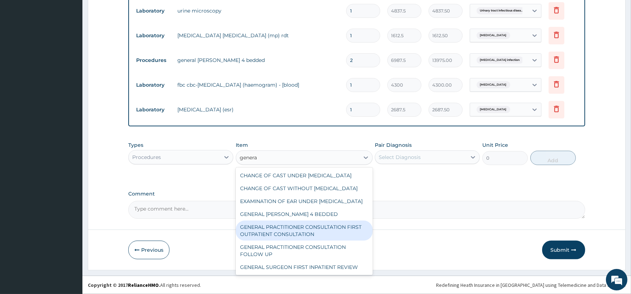
click at [310, 241] on div "GENERAL PRACTITIONER CONSULTATION FIRST OUTPATIENT CONSULTATION" at bounding box center [304, 231] width 137 height 20
type input "3547.5"
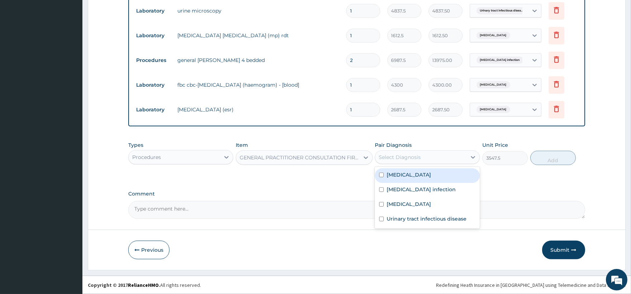
click at [441, 158] on div "Select Diagnosis" at bounding box center [420, 157] width 91 height 11
click at [432, 177] on div "Malaria" at bounding box center [427, 175] width 105 height 15
checkbox input "true"
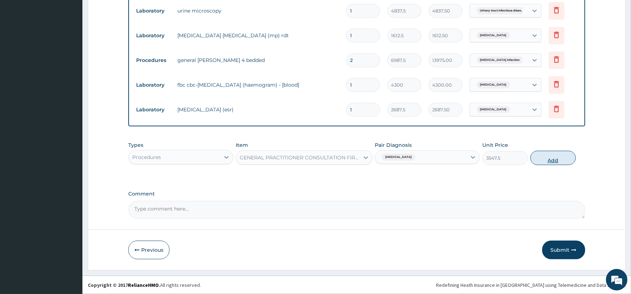
click at [539, 158] on button "Add" at bounding box center [554, 158] width 46 height 14
type input "0"
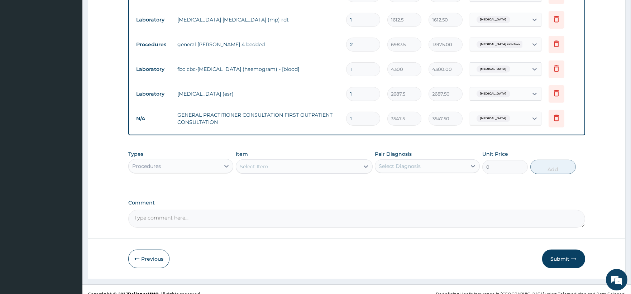
scroll to position [686, 0]
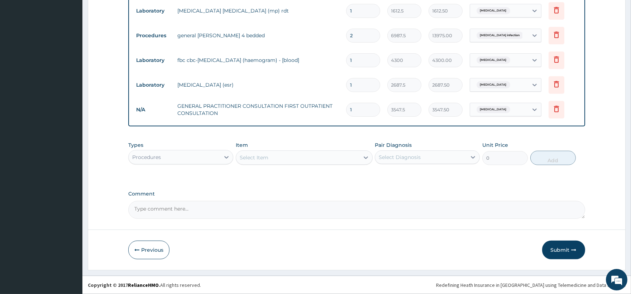
click at [556, 249] on button "Submit" at bounding box center [563, 250] width 43 height 19
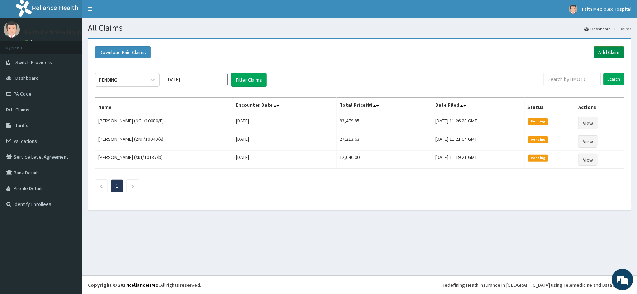
click at [607, 54] on link "Add Claim" at bounding box center [609, 52] width 30 height 12
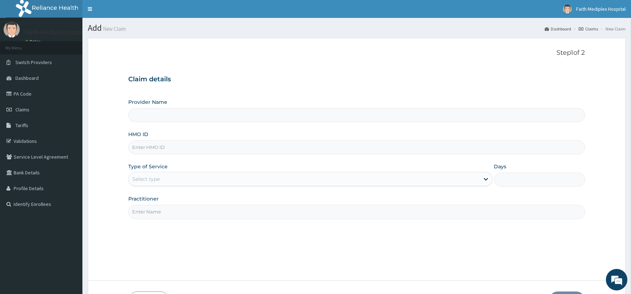
click at [171, 151] on input "HMO ID" at bounding box center [356, 148] width 457 height 14
type input "Faith Mediplex Hospital"
type input "ZNF/10040/B"
drag, startPoint x: 176, startPoint y: 174, endPoint x: 174, endPoint y: 178, distance: 4.0
click at [176, 175] on div "Select type" at bounding box center [304, 178] width 351 height 11
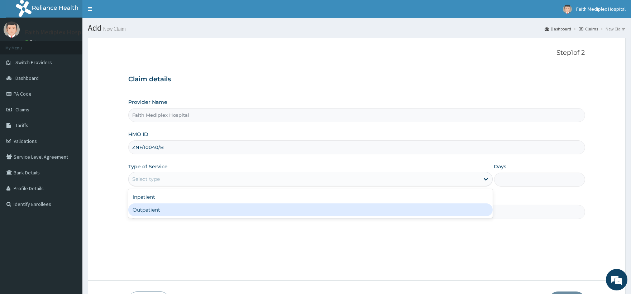
drag, startPoint x: 146, startPoint y: 213, endPoint x: 159, endPoint y: 209, distance: 14.3
click at [149, 211] on div "Outpatient" at bounding box center [310, 210] width 364 height 13
type input "1"
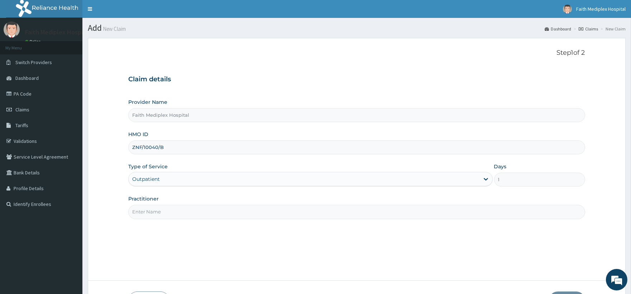
click at [177, 202] on div "Practitioner" at bounding box center [356, 207] width 457 height 24
click at [176, 211] on input "Practitioner" at bounding box center [356, 212] width 457 height 14
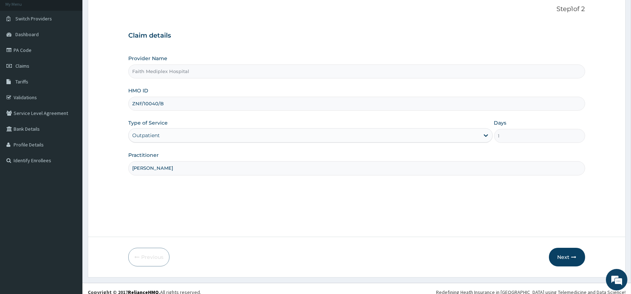
scroll to position [51, 0]
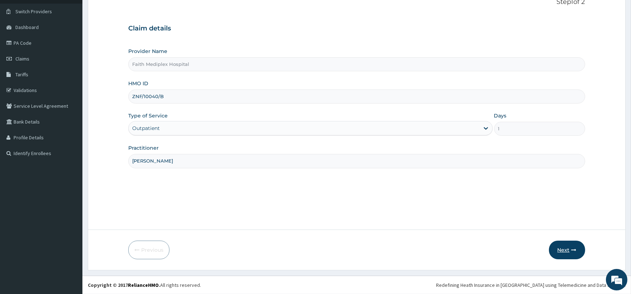
type input "dr micheal"
click at [565, 247] on button "Next" at bounding box center [567, 250] width 36 height 19
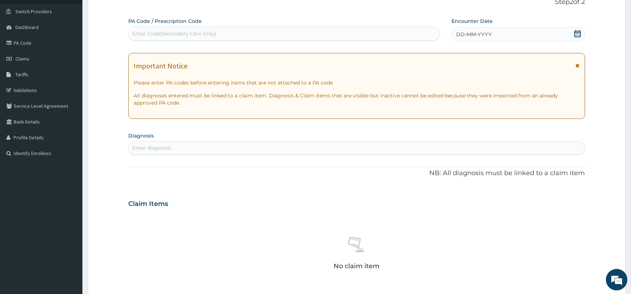
click at [257, 40] on div "Enter Code(Secondary Care Only)" at bounding box center [284, 34] width 312 height 14
type input "PA/8724E5"
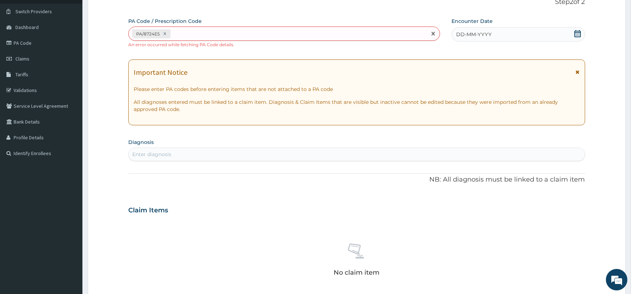
click at [170, 35] on div "PA/8724E5" at bounding box center [151, 33] width 38 height 9
click at [164, 37] on div at bounding box center [165, 34] width 8 height 8
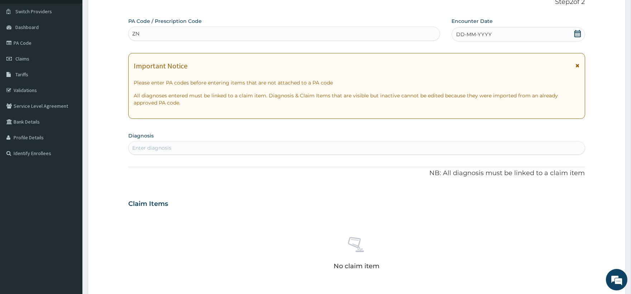
type input "Z"
type input "PA/8724E5"
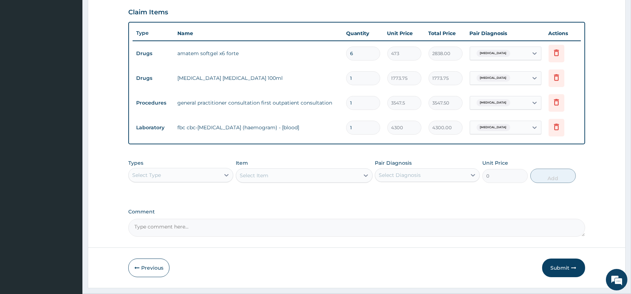
scroll to position [263, 0]
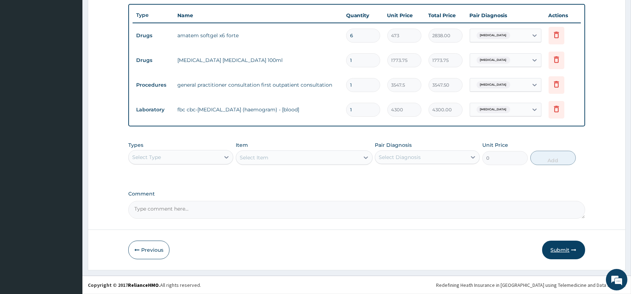
click at [558, 252] on button "Submit" at bounding box center [563, 250] width 43 height 19
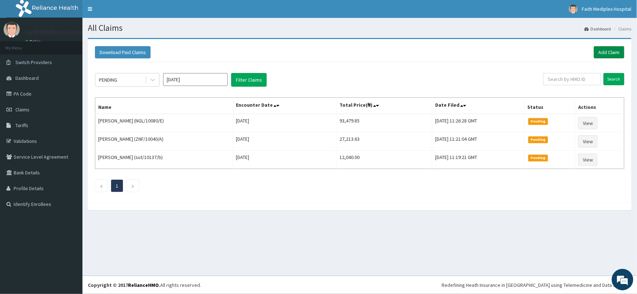
click at [604, 52] on link "Add Claim" at bounding box center [609, 52] width 30 height 12
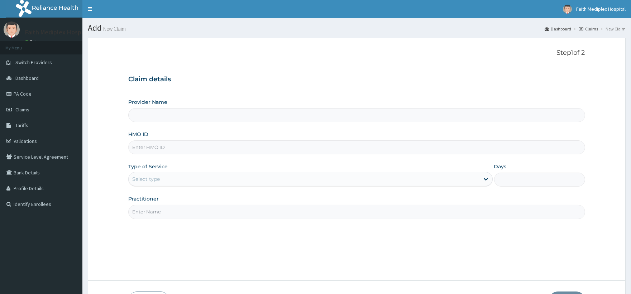
click at [191, 149] on input "HMO ID" at bounding box center [356, 148] width 457 height 14
type input "znf/10040/"
type input "Faith Mediplex Hospital"
type input "ZNF/10040/E"
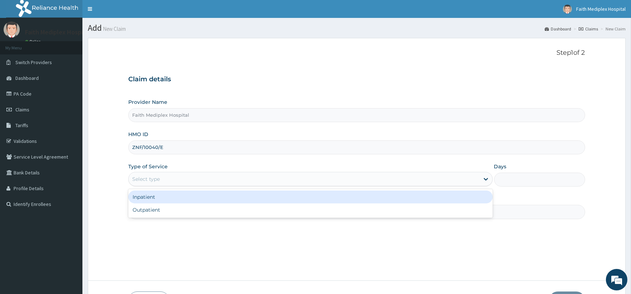
click at [170, 177] on div "Select type" at bounding box center [304, 178] width 351 height 11
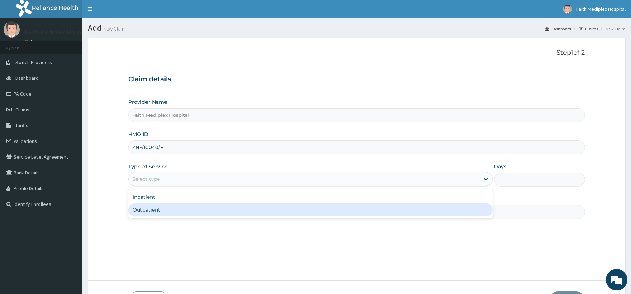
click at [163, 206] on div "Outpatient" at bounding box center [310, 210] width 364 height 13
type input "1"
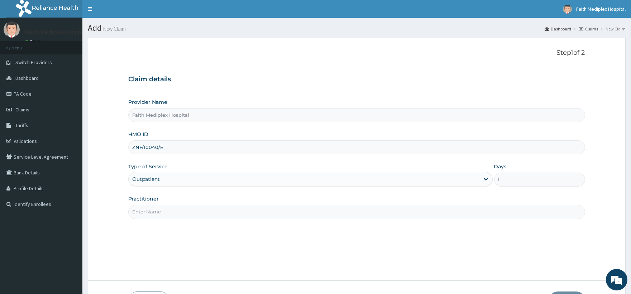
click at [172, 210] on input "Practitioner" at bounding box center [356, 212] width 457 height 14
type input "[PERSON_NAME]"
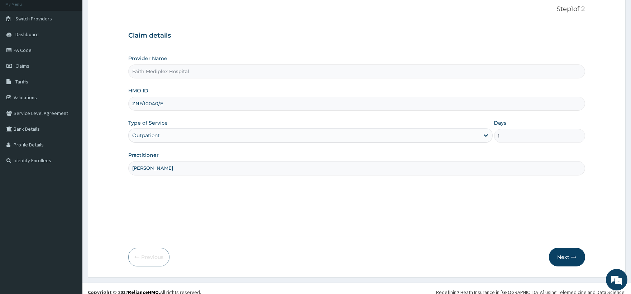
scroll to position [51, 0]
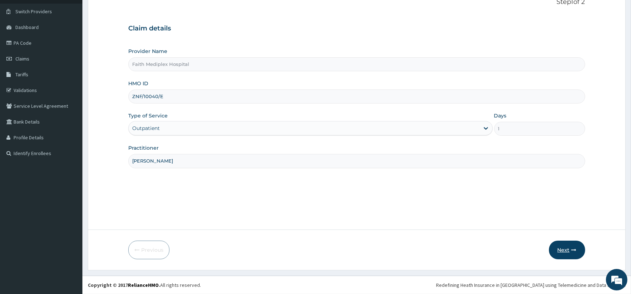
click at [560, 251] on button "Next" at bounding box center [567, 250] width 36 height 19
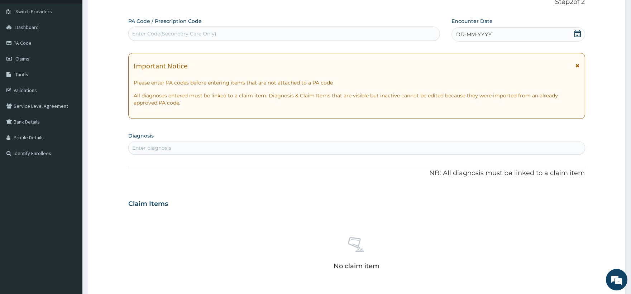
click at [238, 36] on div "Enter Code(Secondary Care Only)" at bounding box center [284, 33] width 311 height 11
type input "PA/5802C2"
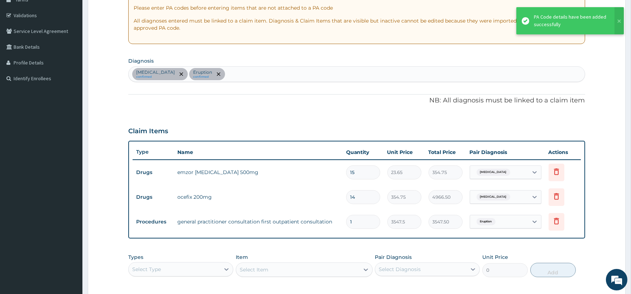
scroll to position [140, 0]
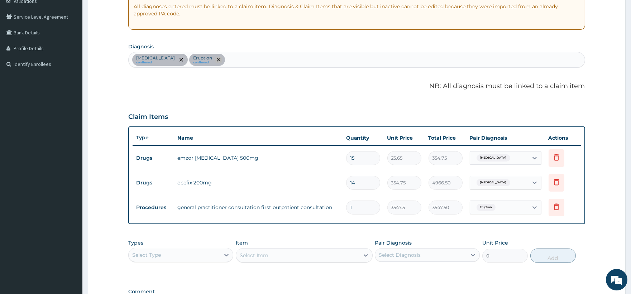
click at [222, 63] on span "remove selection option" at bounding box center [218, 60] width 6 height 6
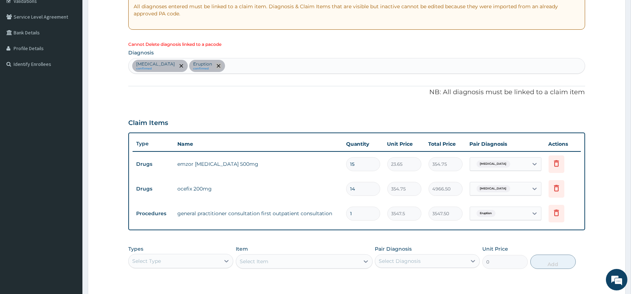
click at [220, 65] on icon "remove selection option" at bounding box center [219, 66] width 4 height 4
click at [245, 63] on div "Upper respiratory infection confirmed Eruption confirmed" at bounding box center [357, 65] width 456 height 15
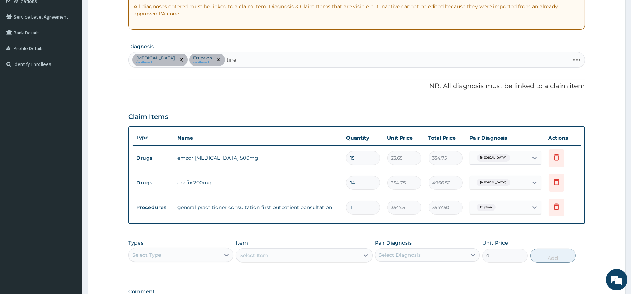
type input "tinea"
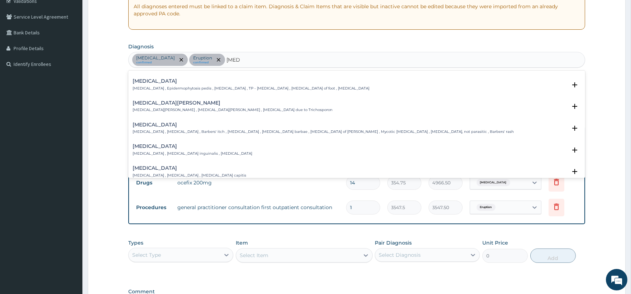
scroll to position [0, 0]
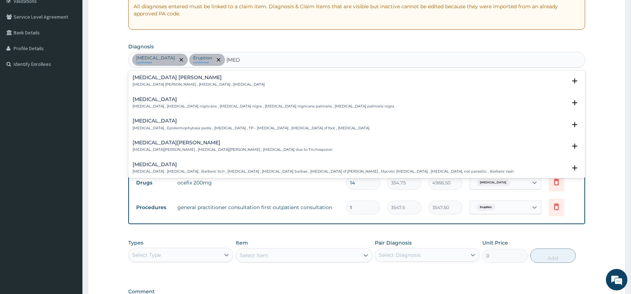
click at [187, 127] on p "Tinea pedis , Epidermophytosis pedis , Athlete's foot , TP - Tinea pedis , Ring…" at bounding box center [251, 128] width 237 height 5
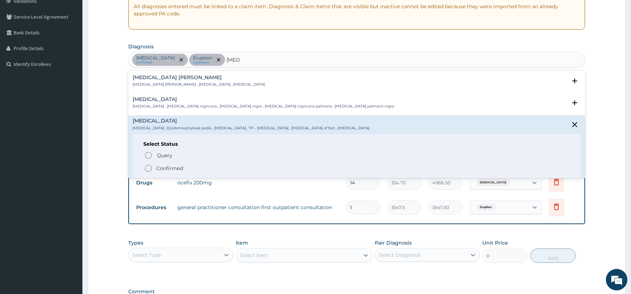
click at [163, 165] on p "Confirmed" at bounding box center [169, 168] width 27 height 7
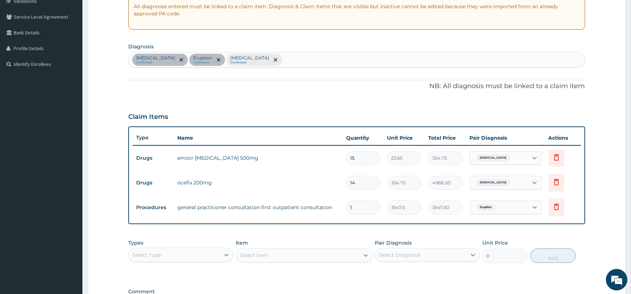
scroll to position [180, 0]
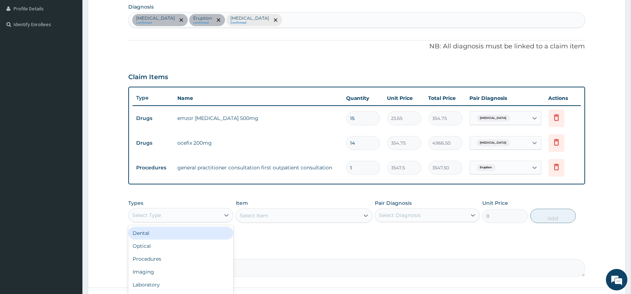
click at [199, 213] on div "Select Type" at bounding box center [174, 215] width 91 height 11
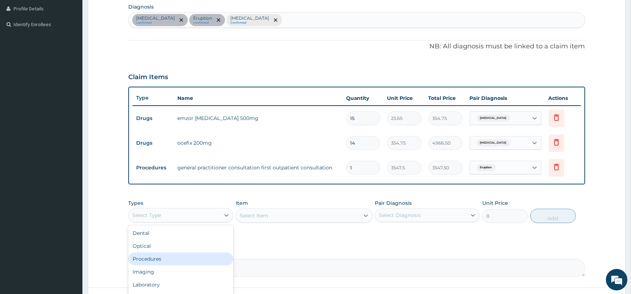
scroll to position [24, 0]
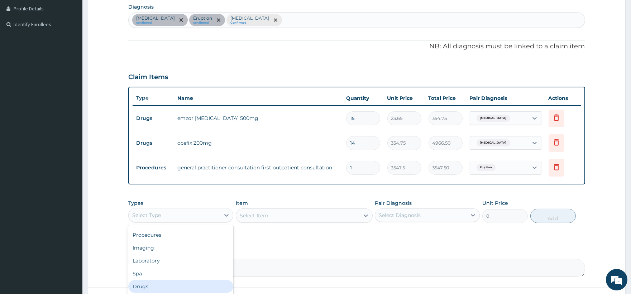
click at [153, 280] on div "Drugs" at bounding box center [180, 286] width 105 height 13
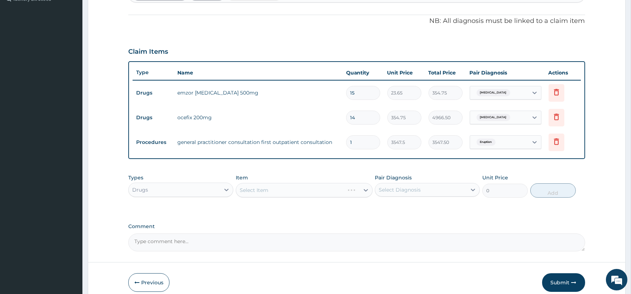
scroll to position [220, 0]
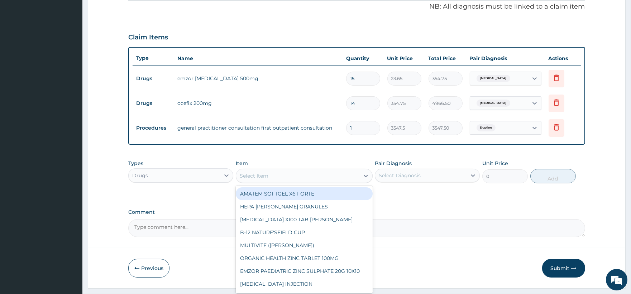
click at [303, 178] on div "Select Item" at bounding box center [297, 175] width 123 height 11
type input "t"
type input "ke"
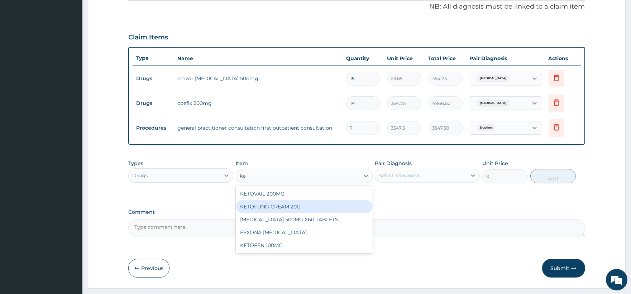
click at [302, 210] on div "KETOFUNG CREAM 20G" at bounding box center [304, 206] width 137 height 13
type input "1182.5"
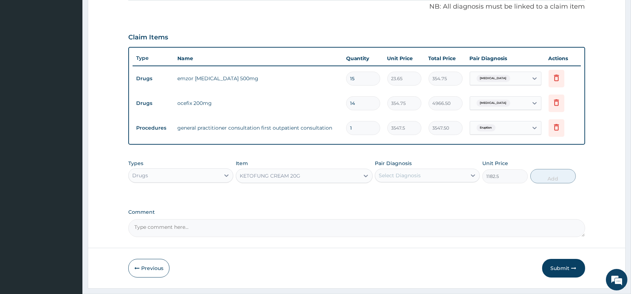
click at [441, 176] on div "Select Diagnosis" at bounding box center [420, 175] width 91 height 11
click at [414, 225] on label "Tinea pedis" at bounding box center [409, 222] width 44 height 7
checkbox input "true"
click at [547, 180] on button "Add" at bounding box center [554, 176] width 46 height 14
type input "0"
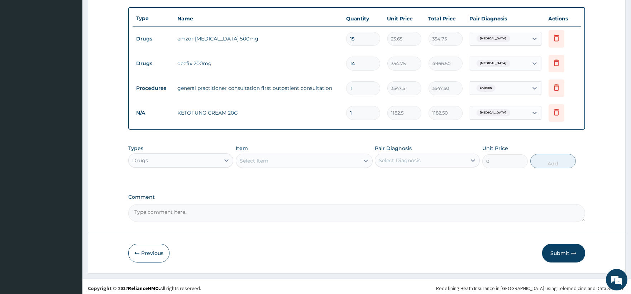
scroll to position [263, 0]
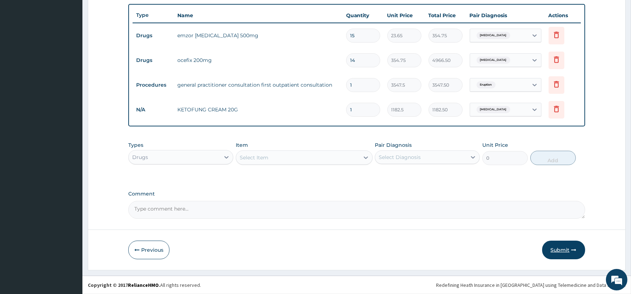
click at [557, 245] on button "Submit" at bounding box center [563, 250] width 43 height 19
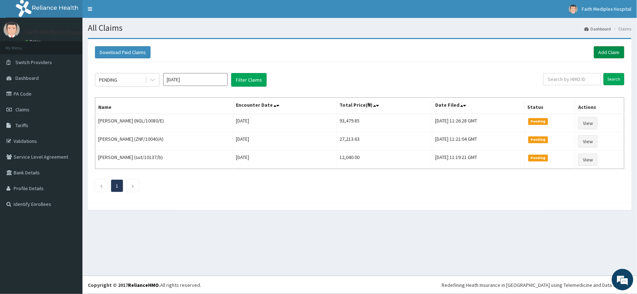
click at [609, 51] on link "Add Claim" at bounding box center [609, 52] width 30 height 12
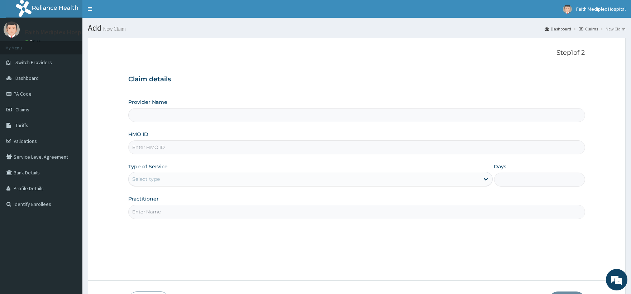
click at [195, 149] on input "HMO ID" at bounding box center [356, 148] width 457 height 14
type input "Faith Mediplex Hospital"
type input "znf/10055/e"
click at [217, 188] on div "Provider Name Faith Mediplex Hospital HMO ID znf/10055/e Type of Service Select…" at bounding box center [356, 159] width 457 height 120
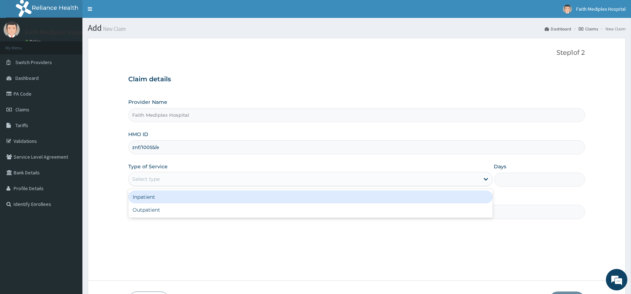
click at [223, 185] on div "Select type" at bounding box center [304, 178] width 351 height 11
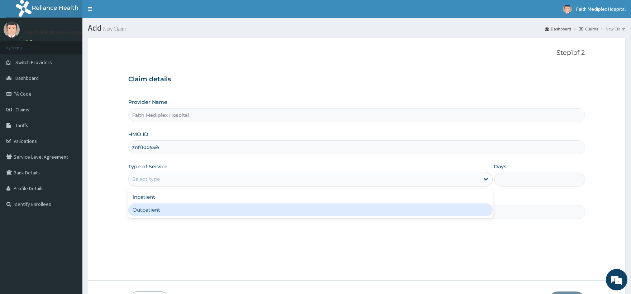
click at [161, 206] on div "Outpatient" at bounding box center [310, 210] width 364 height 13
type input "1"
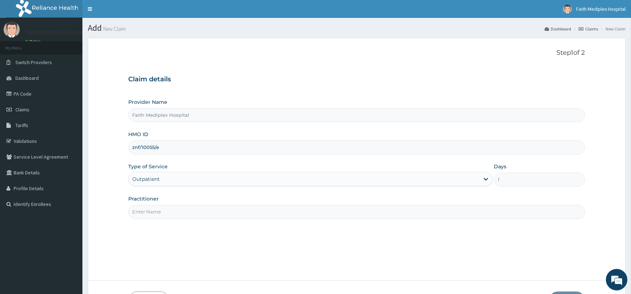
click at [181, 207] on input "Practitioner" at bounding box center [356, 212] width 457 height 14
type input "[PERSON_NAME]"
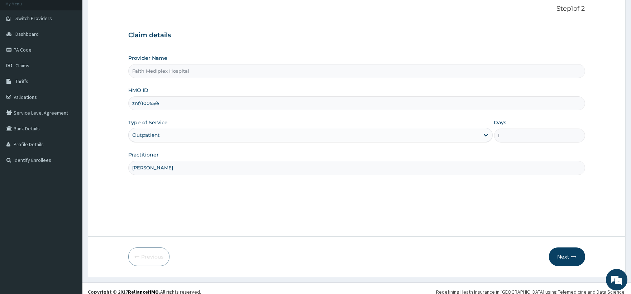
scroll to position [51, 0]
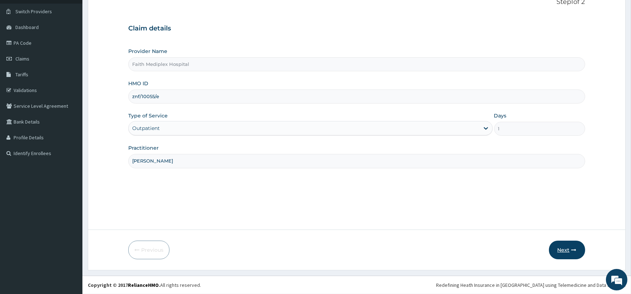
click at [555, 247] on button "Next" at bounding box center [567, 250] width 36 height 19
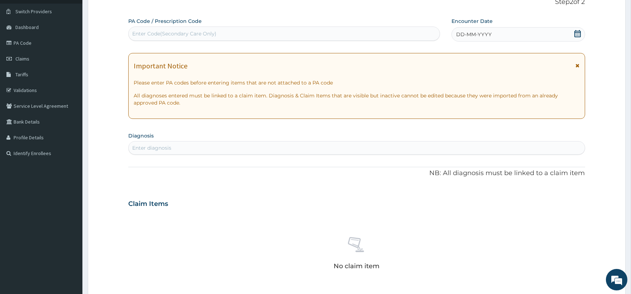
click at [191, 24] on label "PA Code / Prescription Code" at bounding box center [164, 21] width 73 height 7
click at [191, 29] on div "Enter Code(Secondary Care Only)" at bounding box center [284, 33] width 311 height 11
type input "PA/07C9C5"
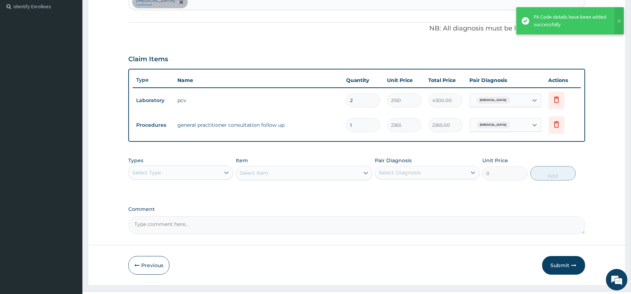
scroll to position [210, 0]
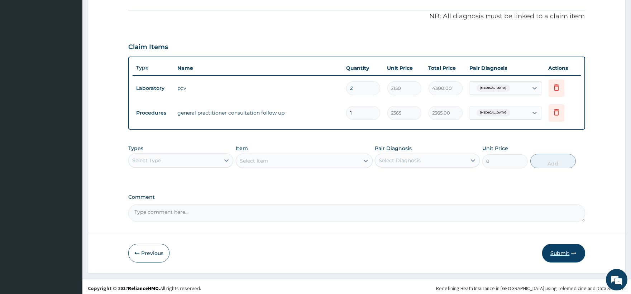
click at [553, 249] on button "Submit" at bounding box center [563, 253] width 43 height 19
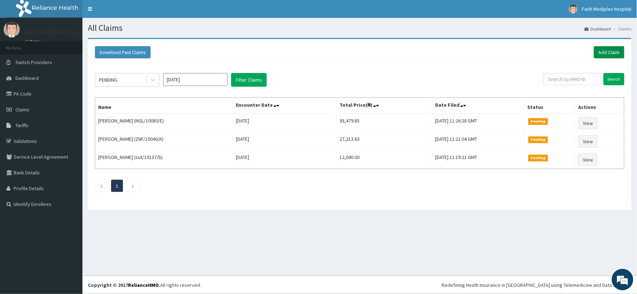
click at [599, 56] on link "Add Claim" at bounding box center [609, 52] width 30 height 12
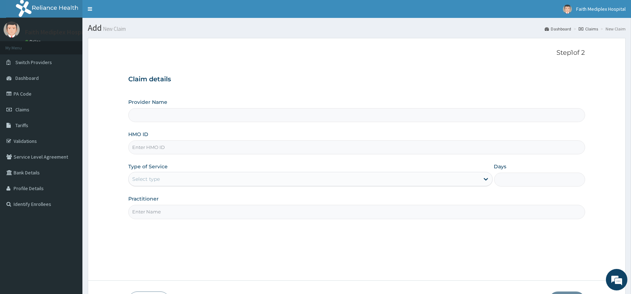
click at [195, 144] on input "HMO ID" at bounding box center [356, 148] width 457 height 14
type input "Faith Mediplex Hospital"
type input "zdc/10019/b"
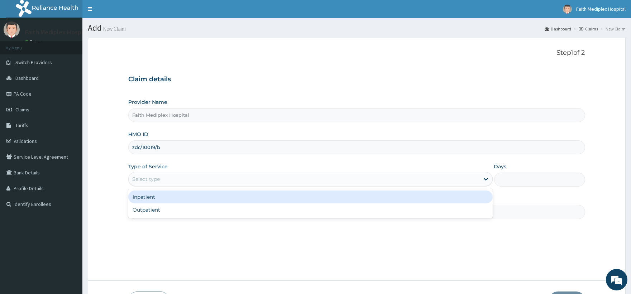
click at [201, 176] on div "Select type" at bounding box center [304, 178] width 351 height 11
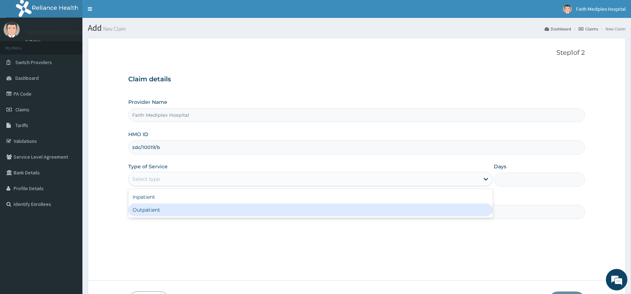
click at [165, 204] on div "Outpatient" at bounding box center [310, 210] width 364 height 13
type input "1"
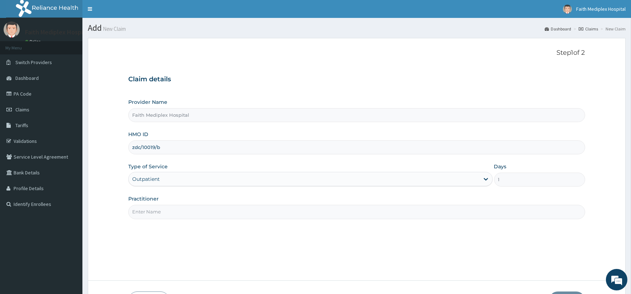
click at [356, 217] on input "Practitioner" at bounding box center [356, 212] width 457 height 14
type input "[PERSON_NAME]"
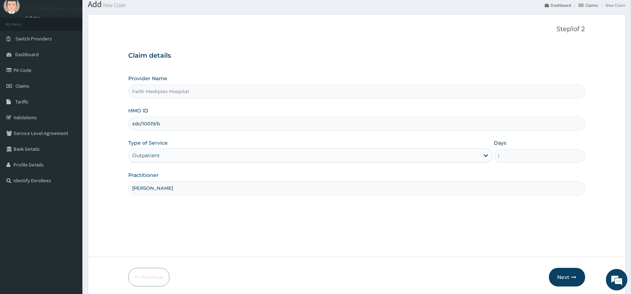
scroll to position [51, 0]
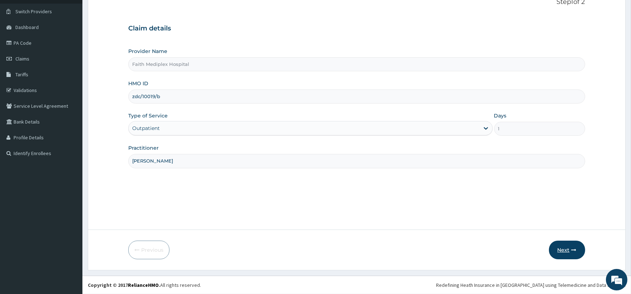
click at [565, 247] on button "Next" at bounding box center [567, 250] width 36 height 19
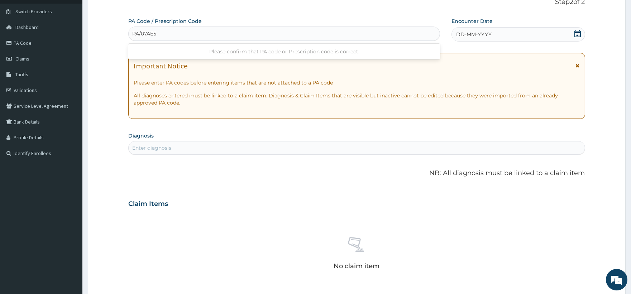
type input "PA/07AE5B"
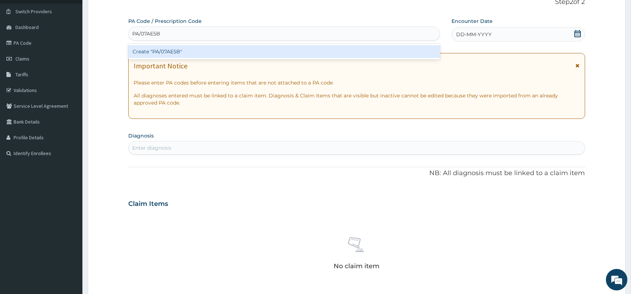
click at [351, 36] on div "PA/07AE5B PA/07AE5B" at bounding box center [284, 33] width 311 height 11
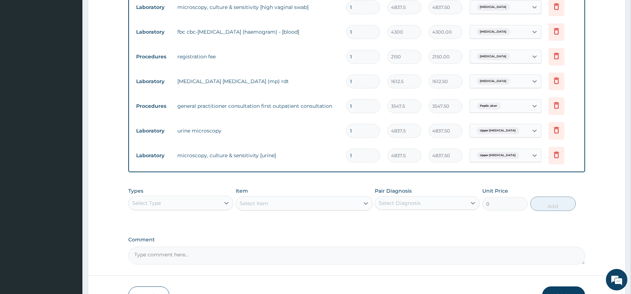
scroll to position [537, 0]
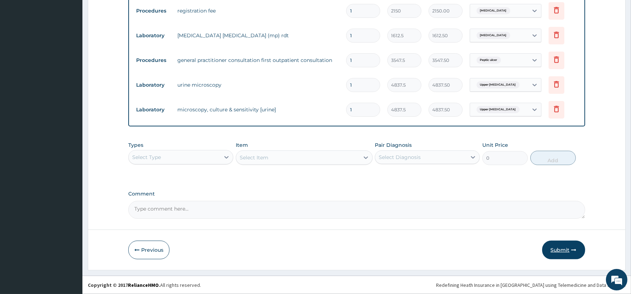
click at [557, 248] on button "Submit" at bounding box center [563, 250] width 43 height 19
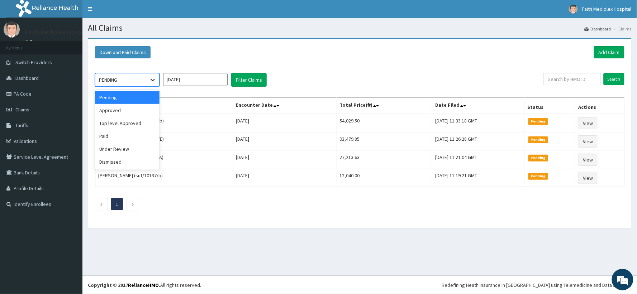
click at [156, 82] on div at bounding box center [152, 79] width 13 height 13
click at [138, 106] on div "Approved" at bounding box center [127, 110] width 65 height 13
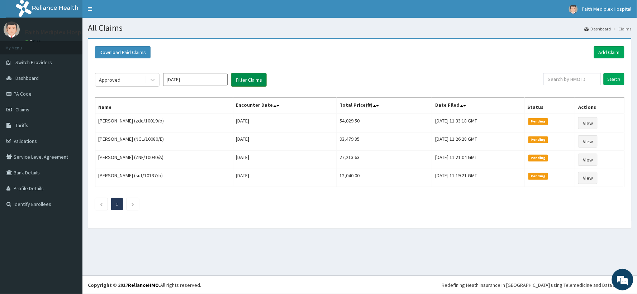
click at [234, 83] on button "Filter Claims" at bounding box center [248, 80] width 35 height 14
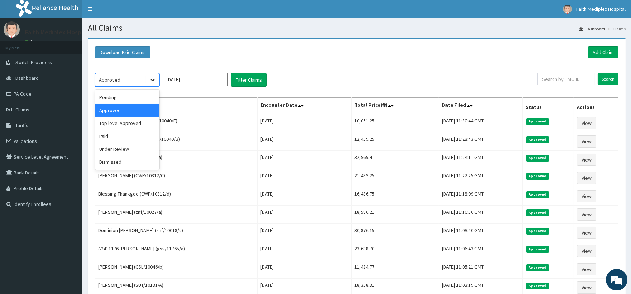
click at [154, 85] on div at bounding box center [152, 79] width 13 height 13
click at [124, 133] on div "Paid" at bounding box center [127, 136] width 65 height 13
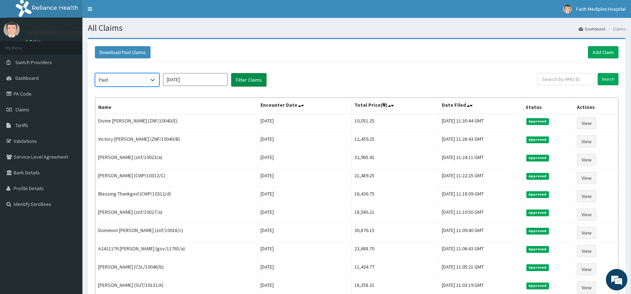
click at [258, 85] on button "Filter Claims" at bounding box center [248, 80] width 35 height 14
